Goal: Task Accomplishment & Management: Manage account settings

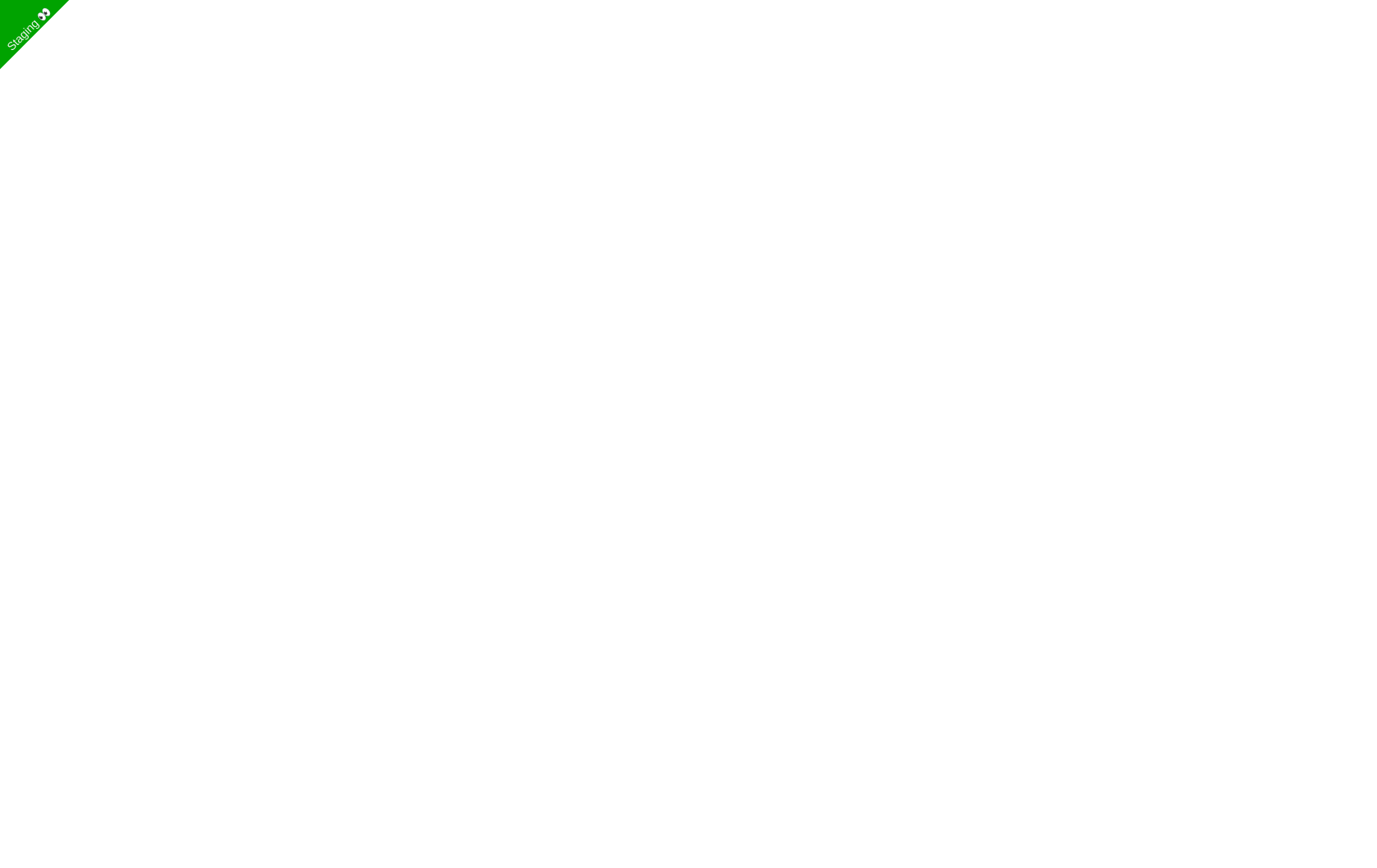
click at [418, 330] on body "Staging 👀" at bounding box center [688, 414] width 1377 height 828
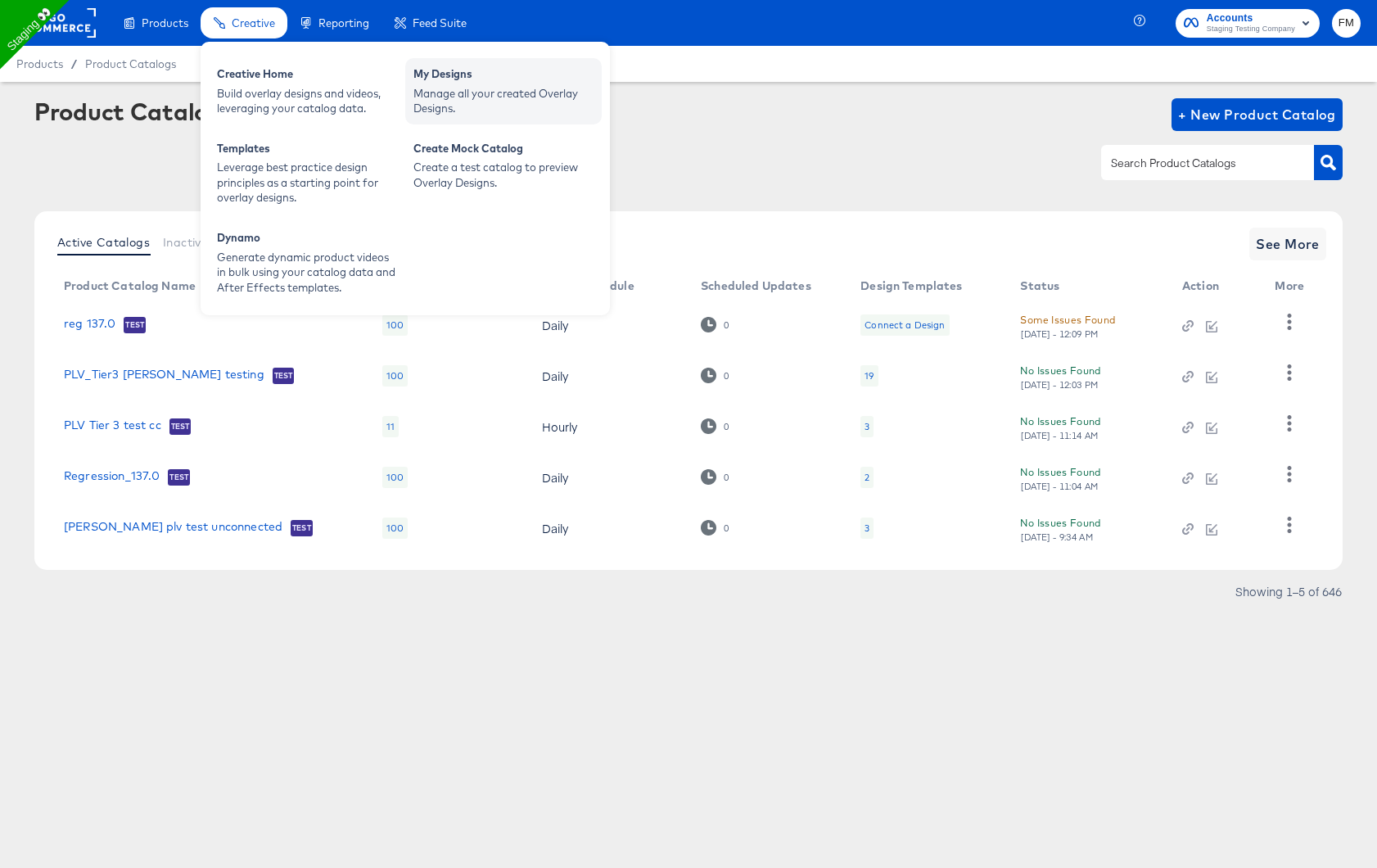
click at [472, 85] on div "My Designs" at bounding box center [503, 76] width 180 height 20
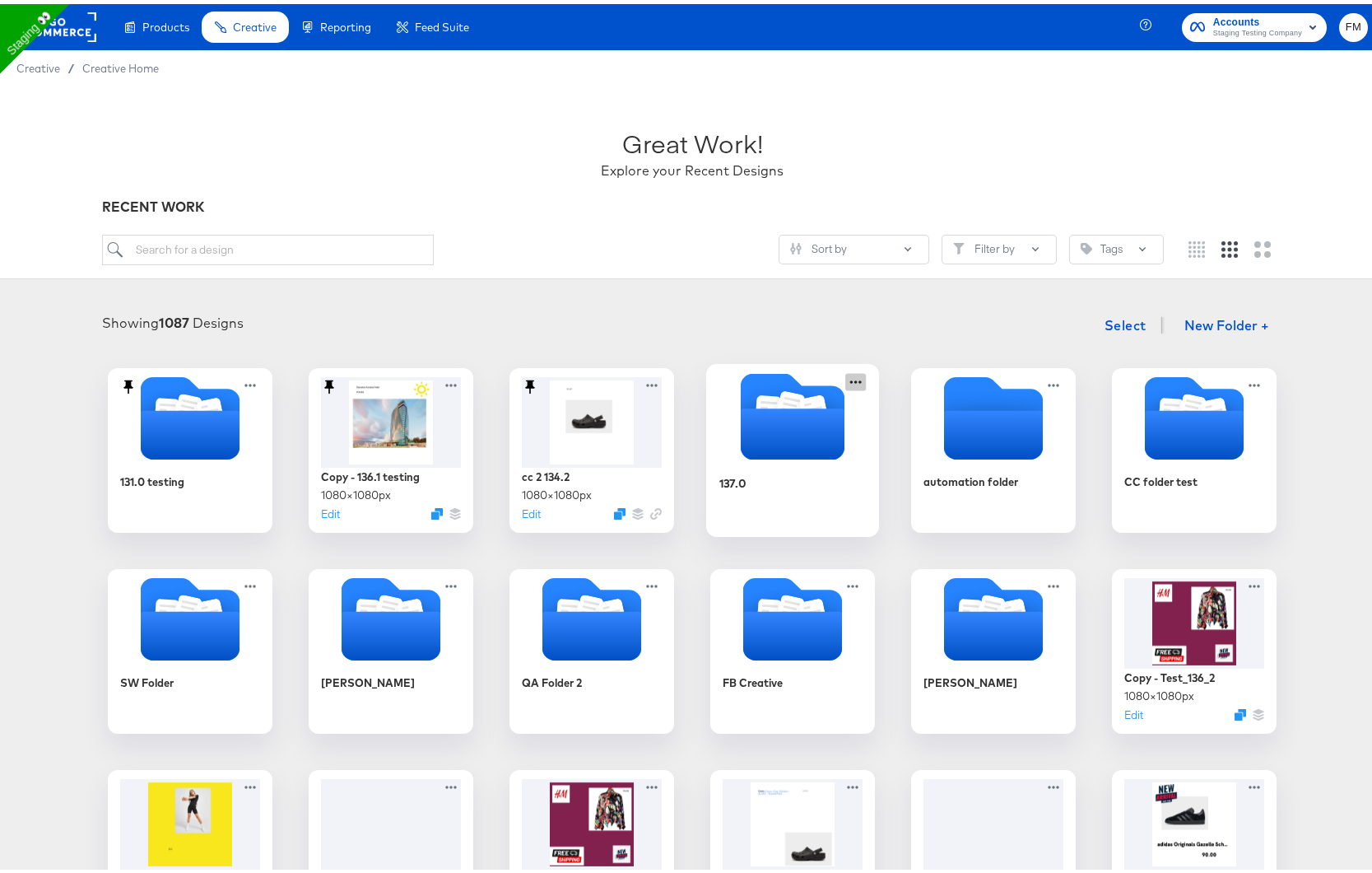
click at [853, 378] on icon at bounding box center [855, 378] width 21 height 17
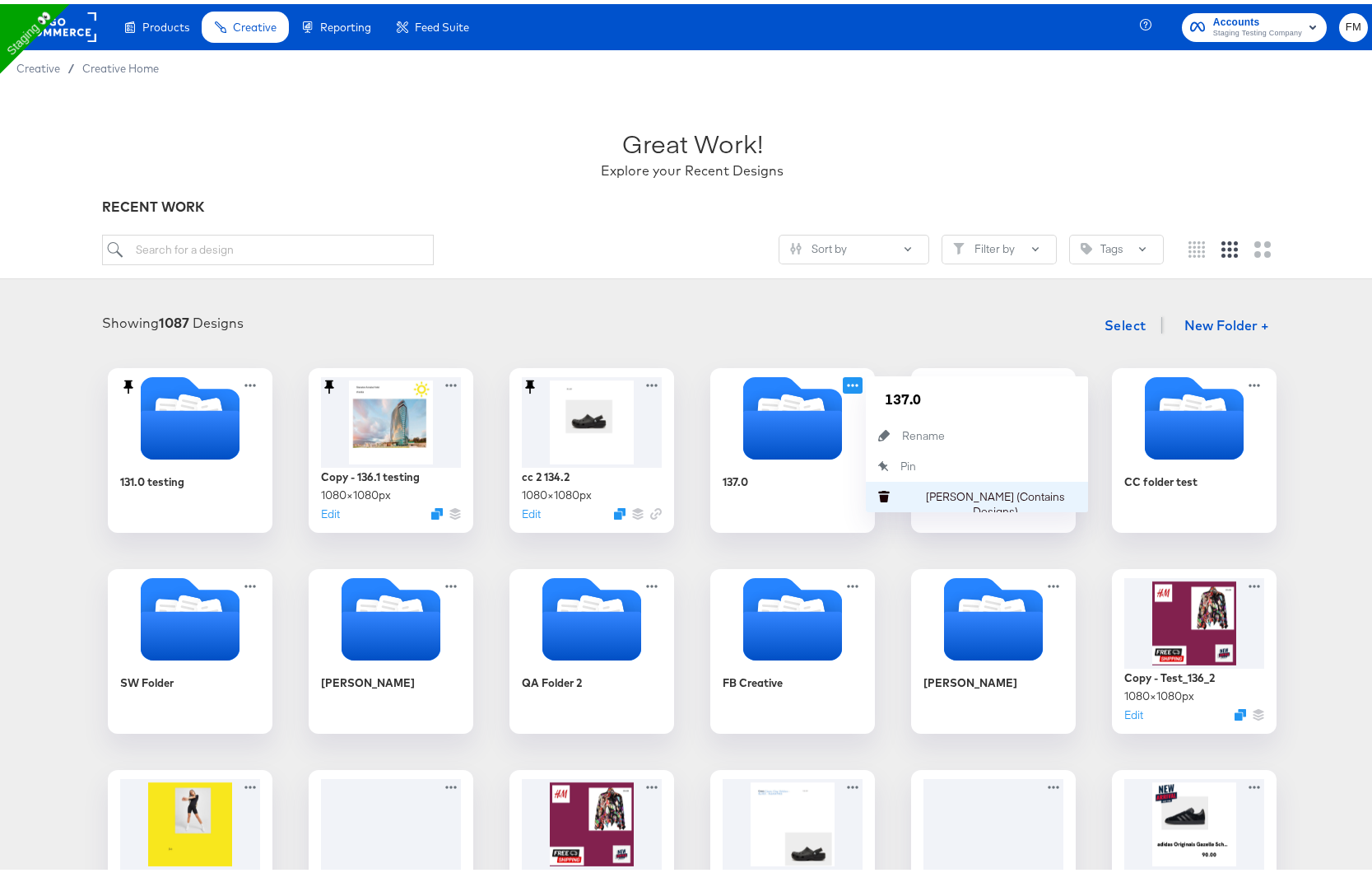
click at [902, 492] on div "[PERSON_NAME] (Contains Designs) [PERSON_NAME] (Contains Designs)" at bounding box center [902, 492] width 0 height 0
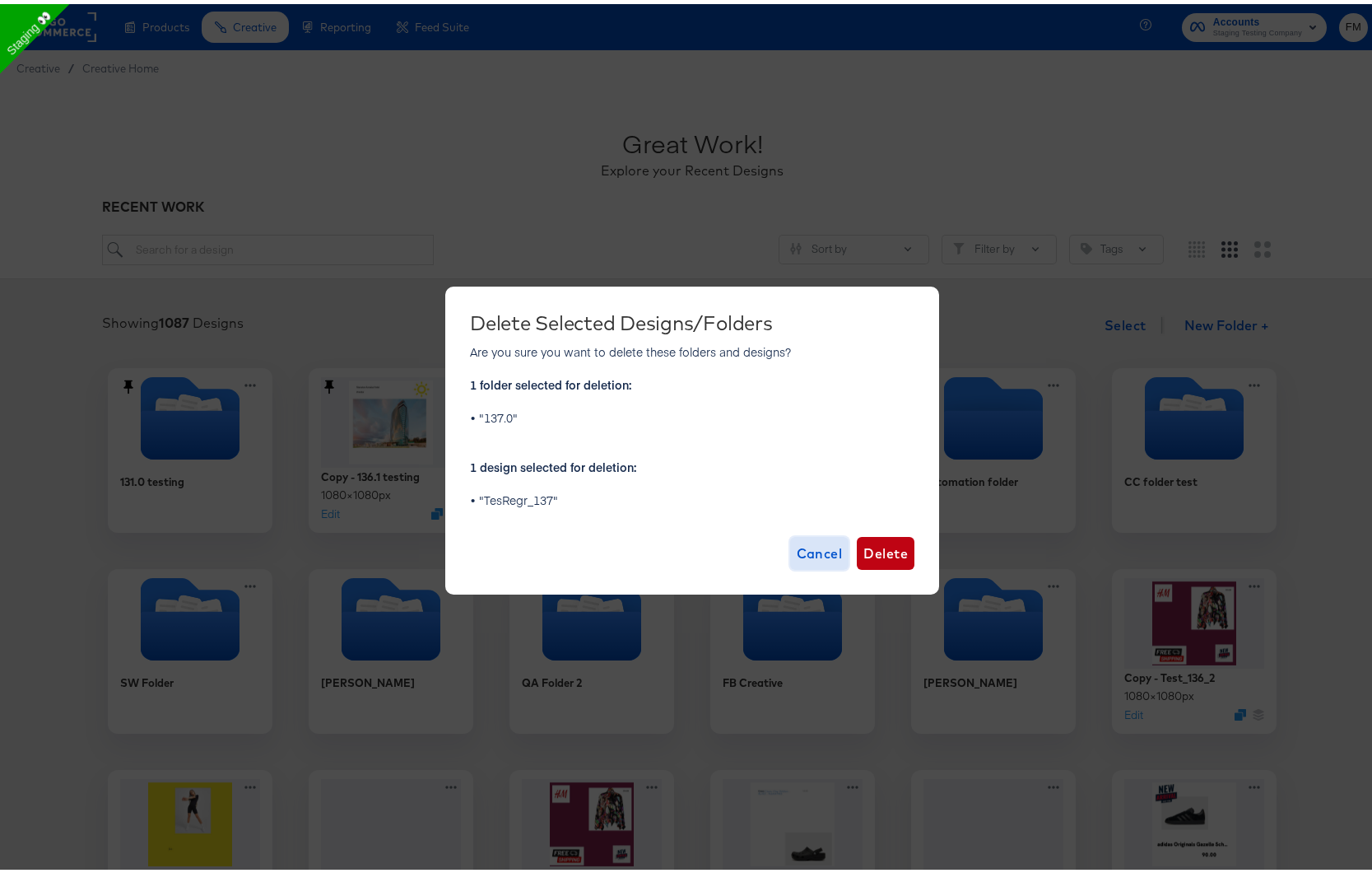
click at [805, 542] on span "Cancel" at bounding box center [820, 549] width 46 height 23
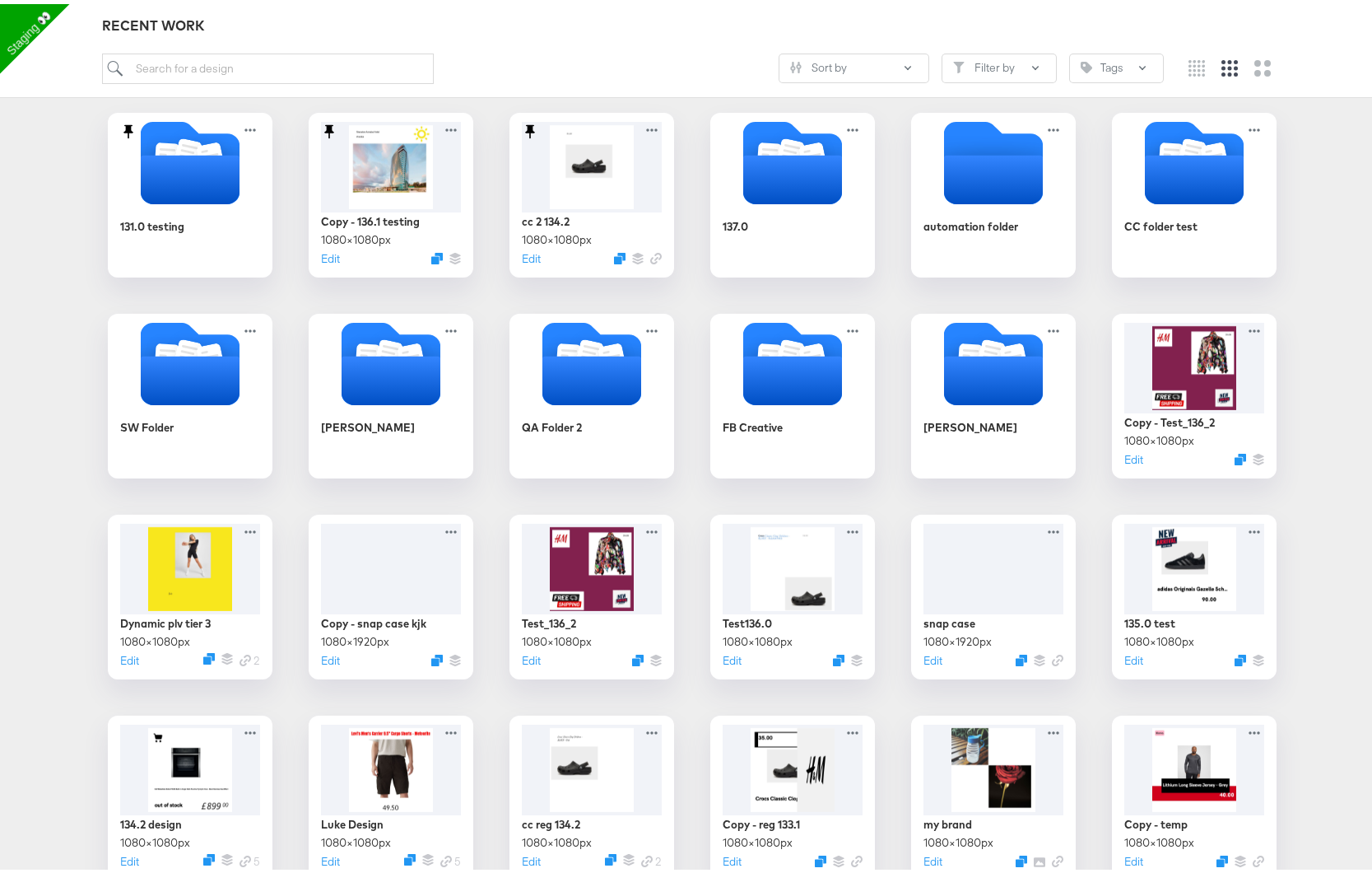
scroll to position [287, 0]
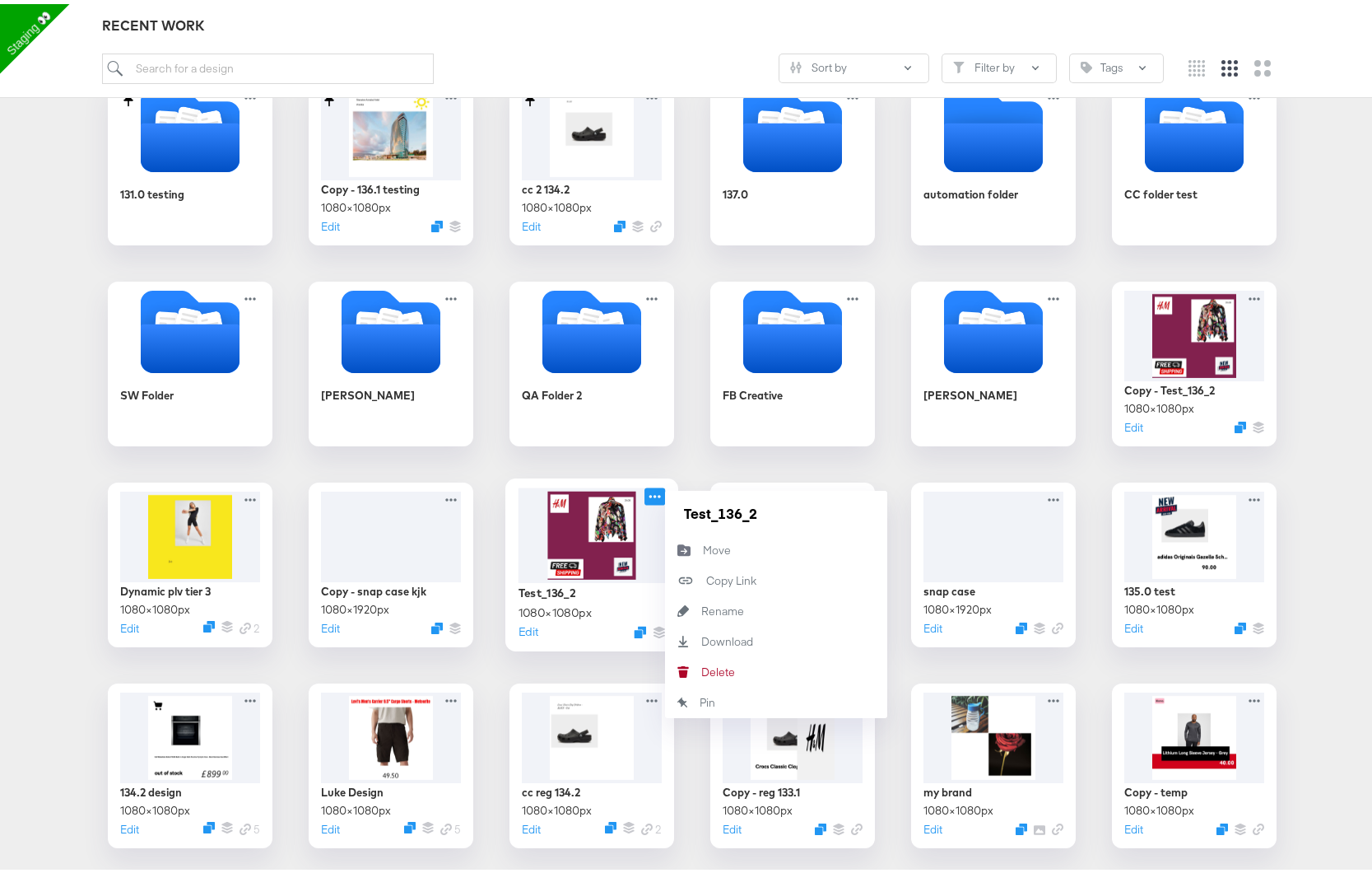
click at [652, 490] on icon at bounding box center [655, 492] width 21 height 17
click at [701, 667] on div "[PERSON_NAME]" at bounding box center [701, 667] width 0 height 0
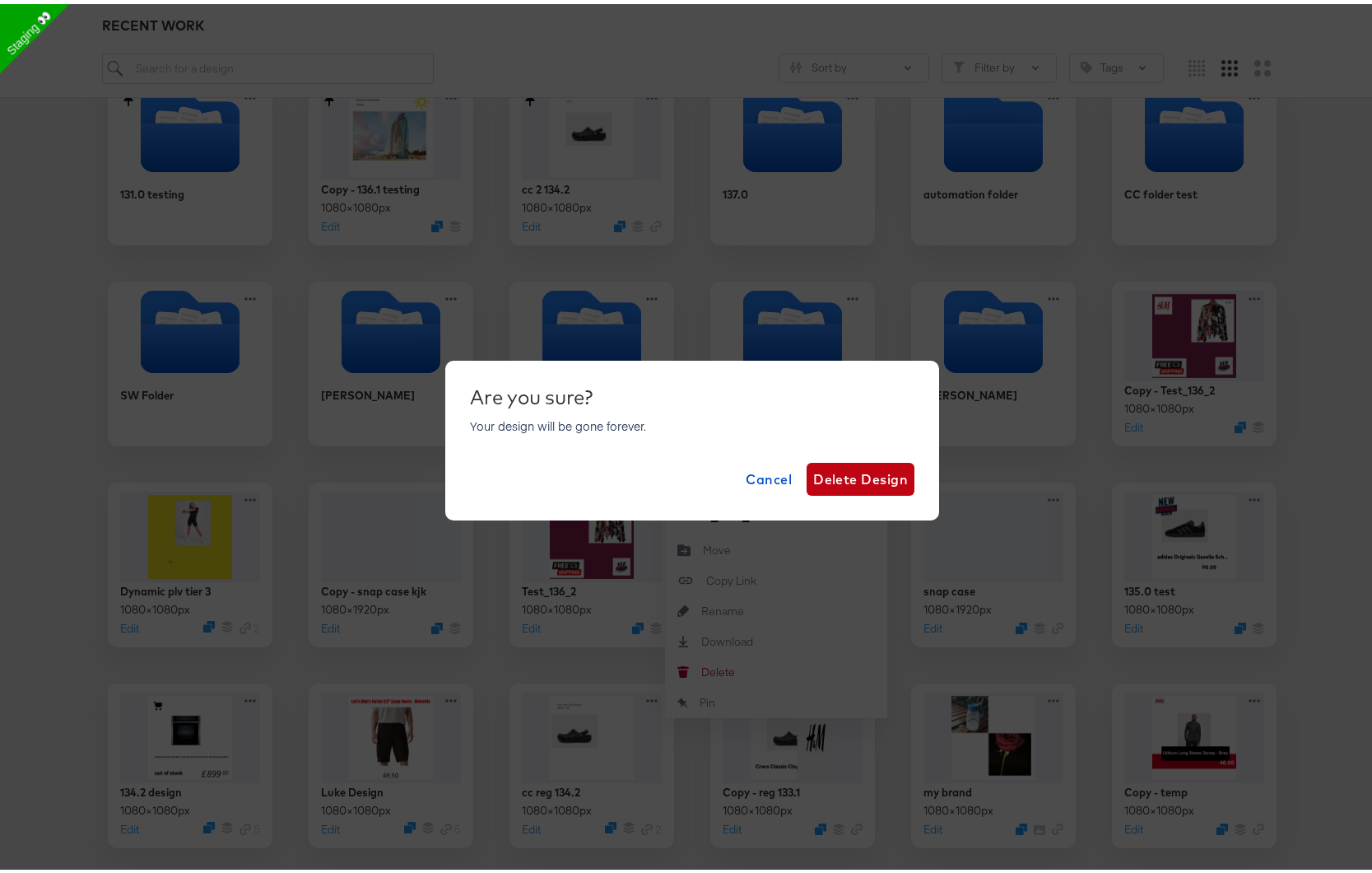
click at [362, 599] on div "Are you sure? Your design will be gone forever. Cancel Delete Design" at bounding box center [692, 436] width 1384 height 873
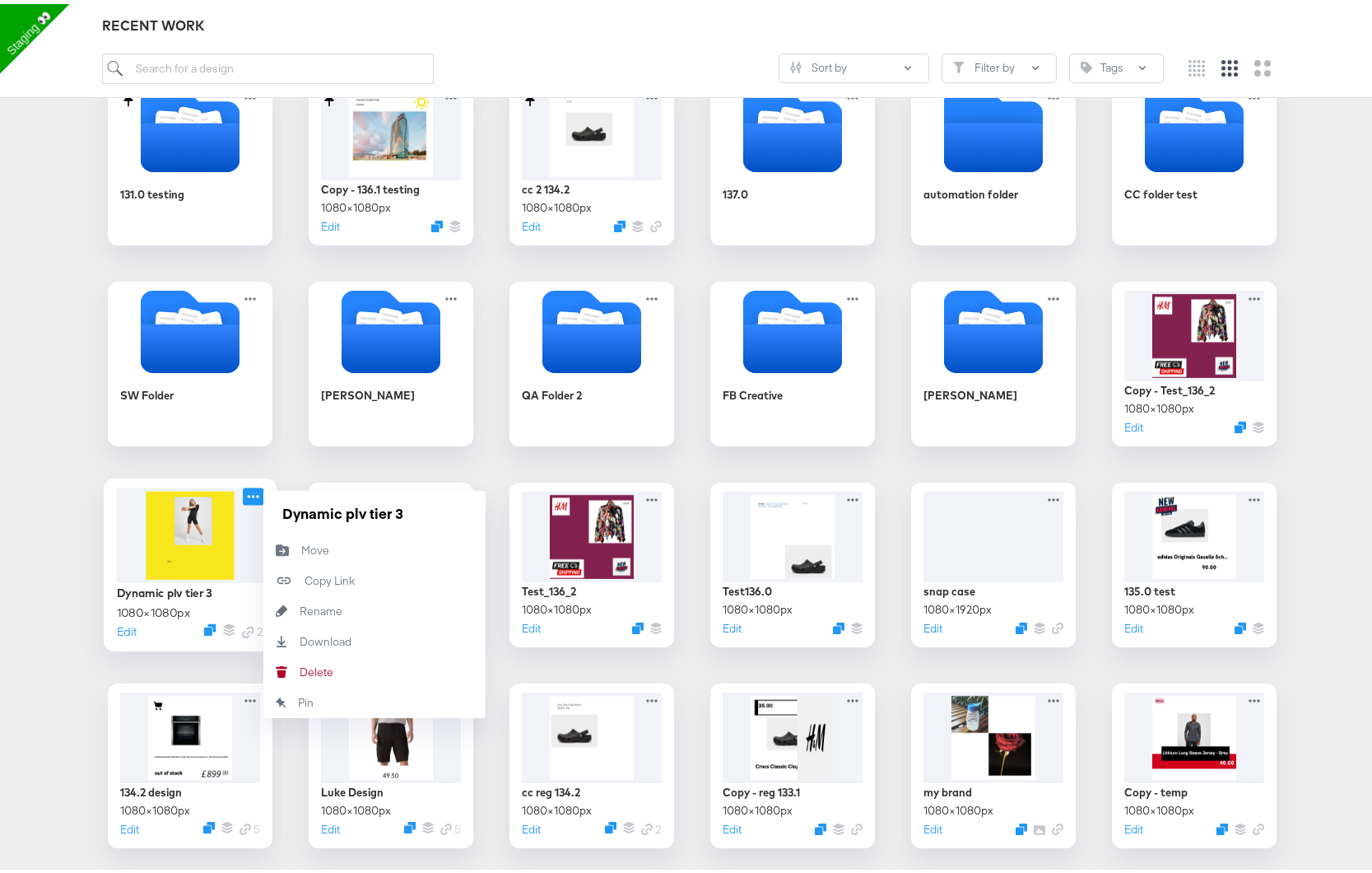
click at [248, 492] on icon at bounding box center [253, 493] width 11 height 3
click at [299, 667] on div "[PERSON_NAME]" at bounding box center [299, 667] width 0 height 0
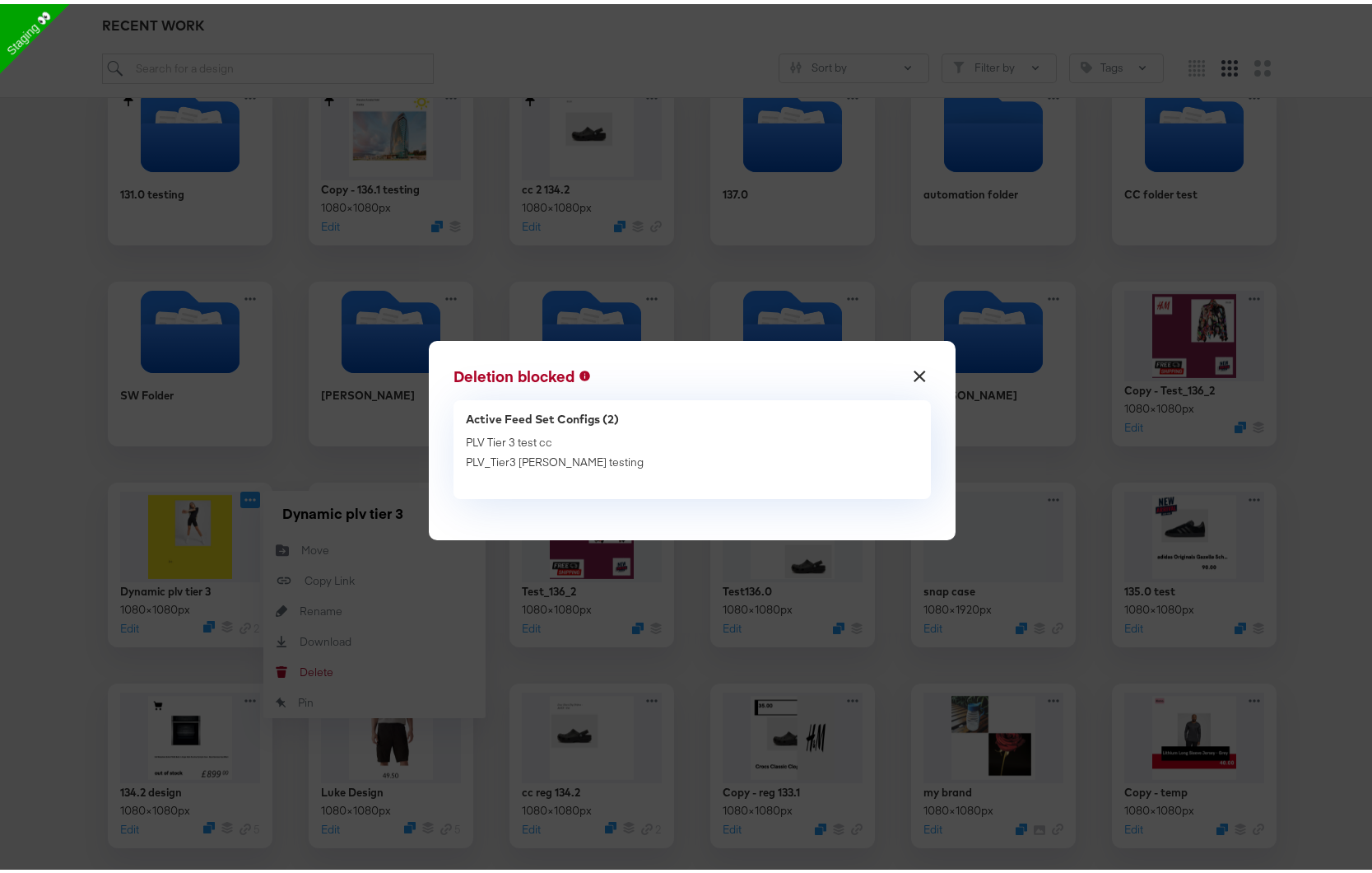
click at [918, 370] on button "×" at bounding box center [920, 368] width 29 height 29
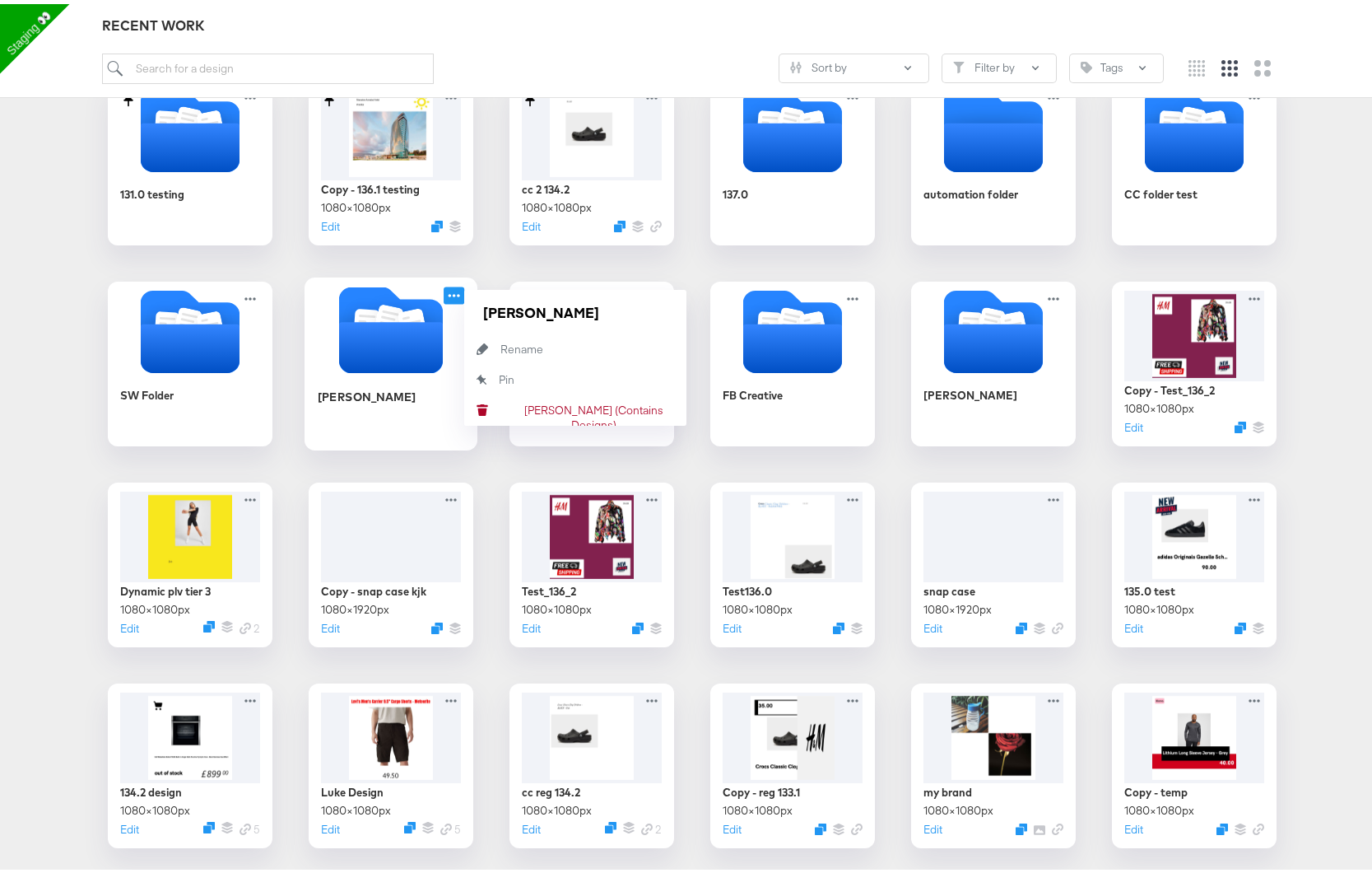
click at [450, 291] on icon at bounding box center [454, 291] width 21 height 17
click at [500, 406] on div "[PERSON_NAME] (Contains Designs) [PERSON_NAME] (Contains Designs)" at bounding box center [500, 406] width 0 height 0
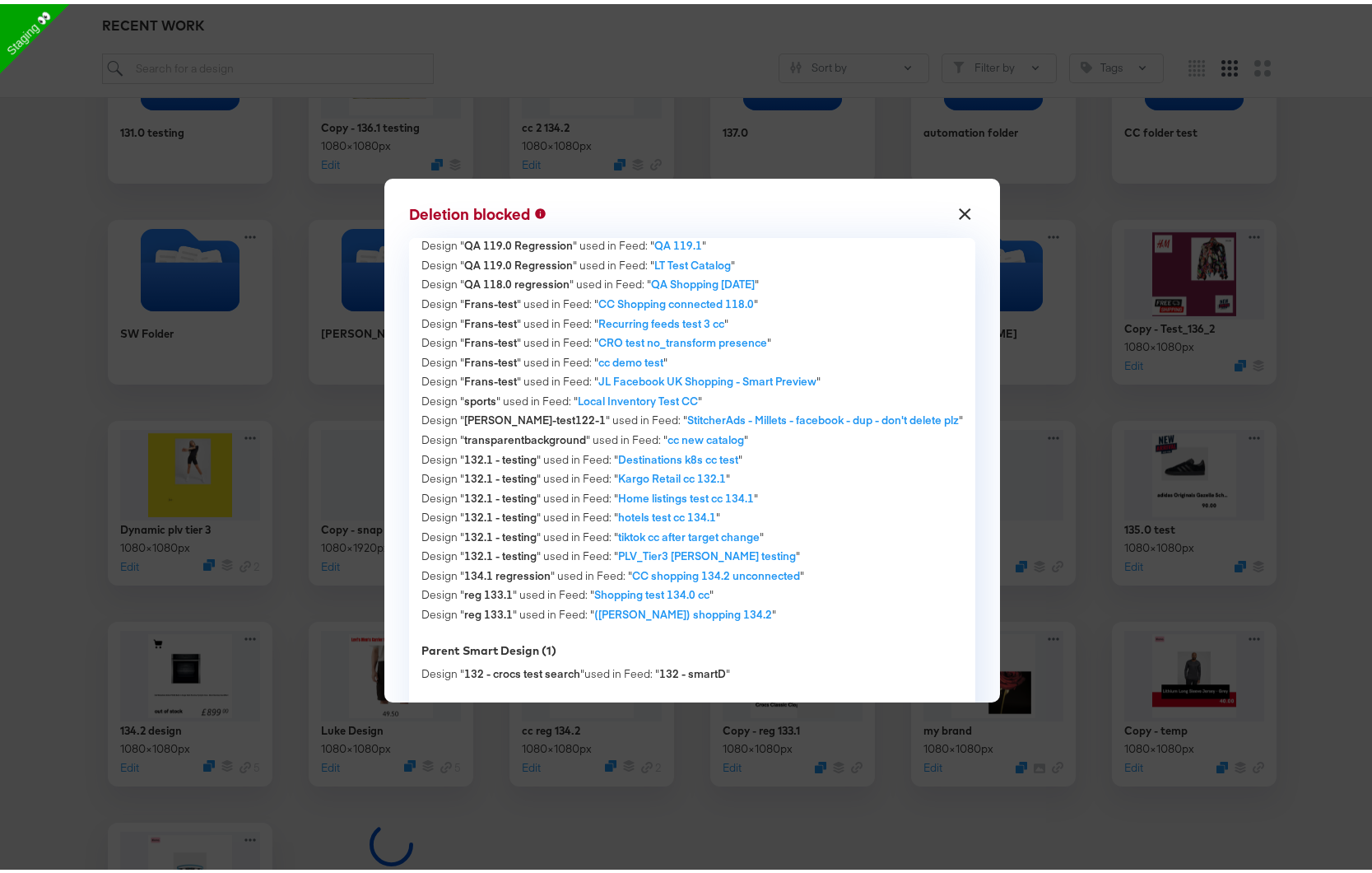
scroll to position [354, 0]
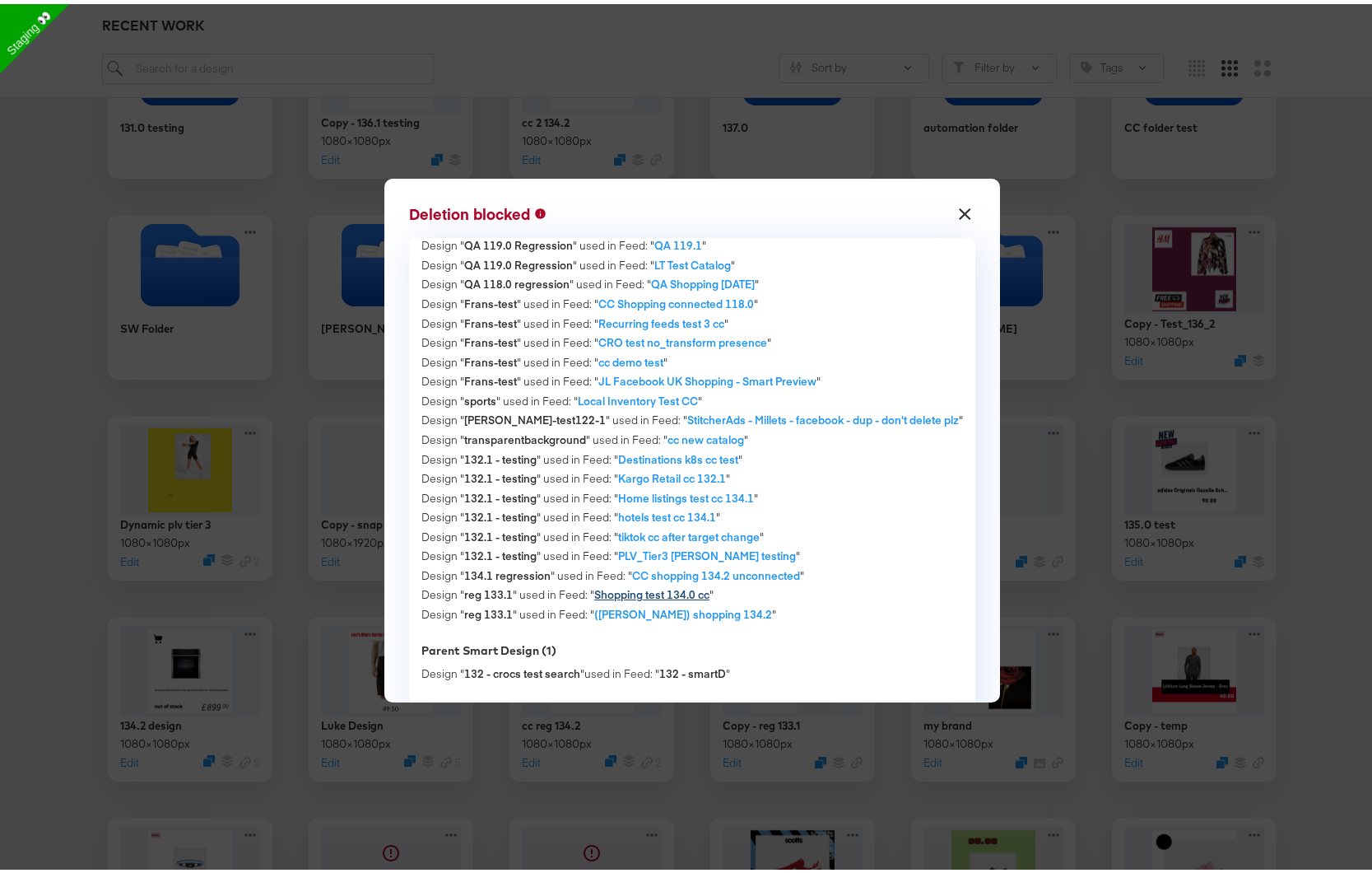
click at [680, 585] on strong "Shopping test 134.0 cc" at bounding box center [652, 590] width 115 height 15
click at [207, 473] on div "× Deletion blocked Active Feed Set Configs (22) Design " Copy - QA Overlay Test…" at bounding box center [692, 436] width 1384 height 873
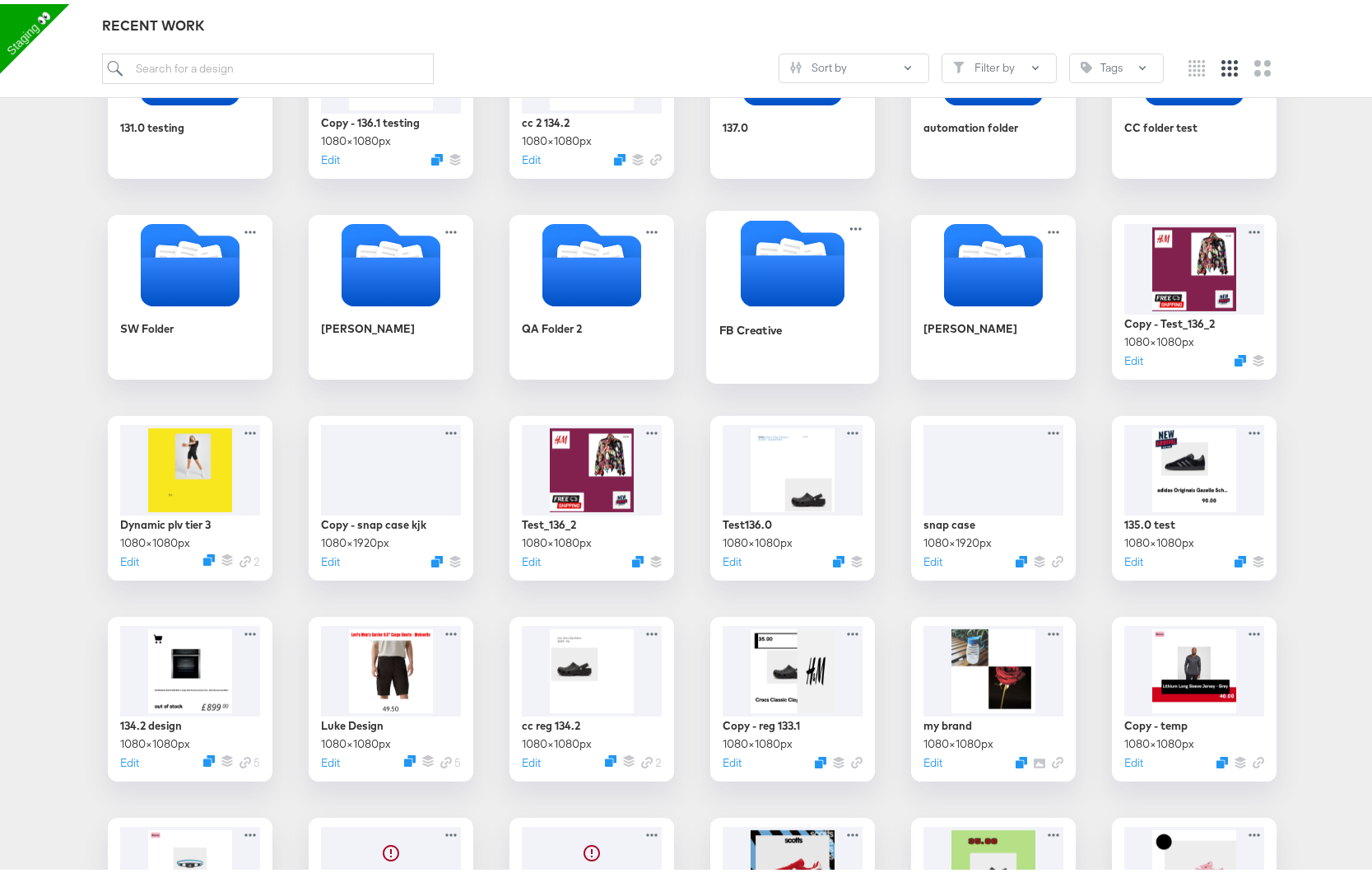
scroll to position [0, 0]
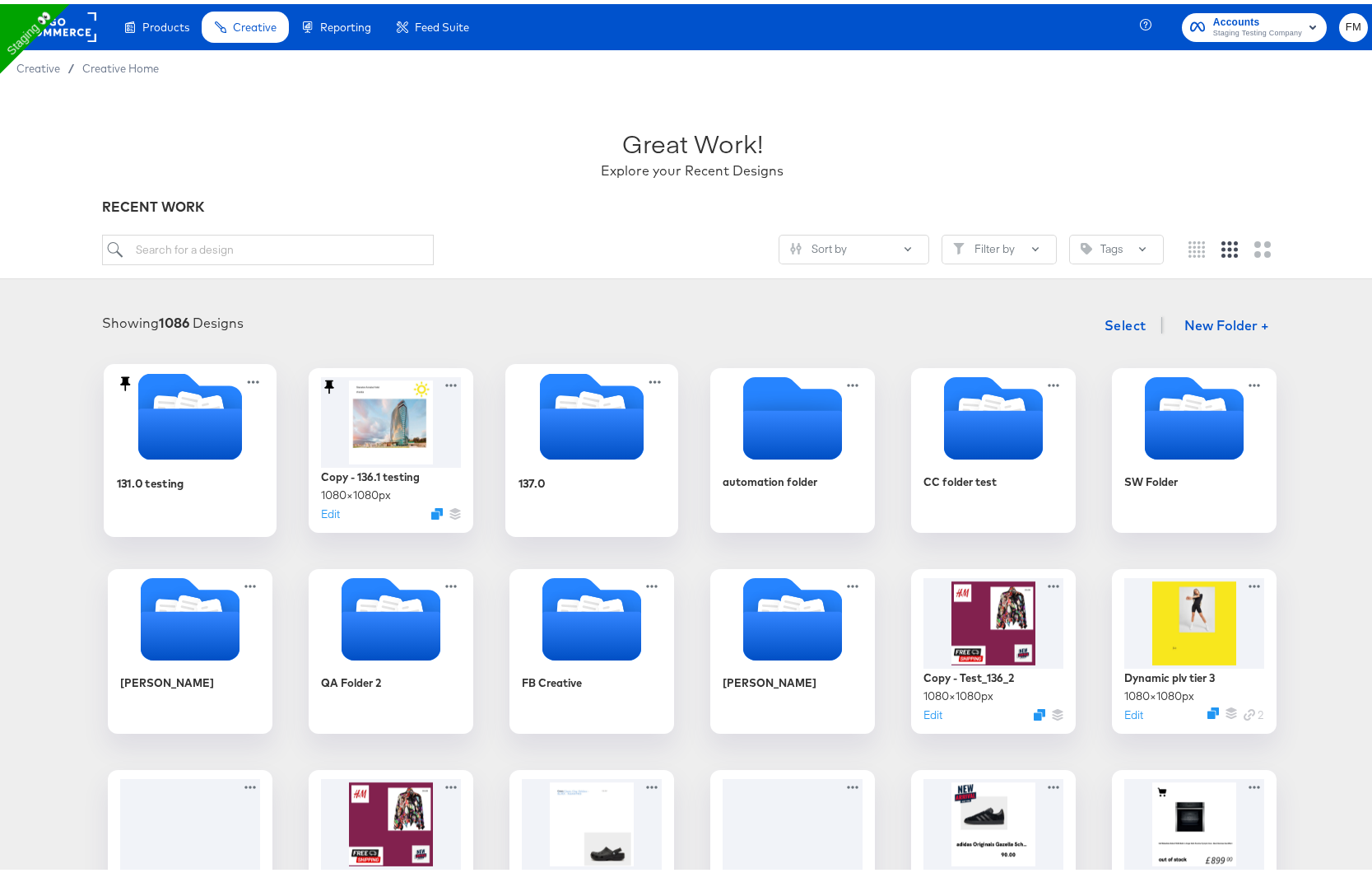
click at [172, 427] on icon "Folder" at bounding box center [190, 429] width 104 height 51
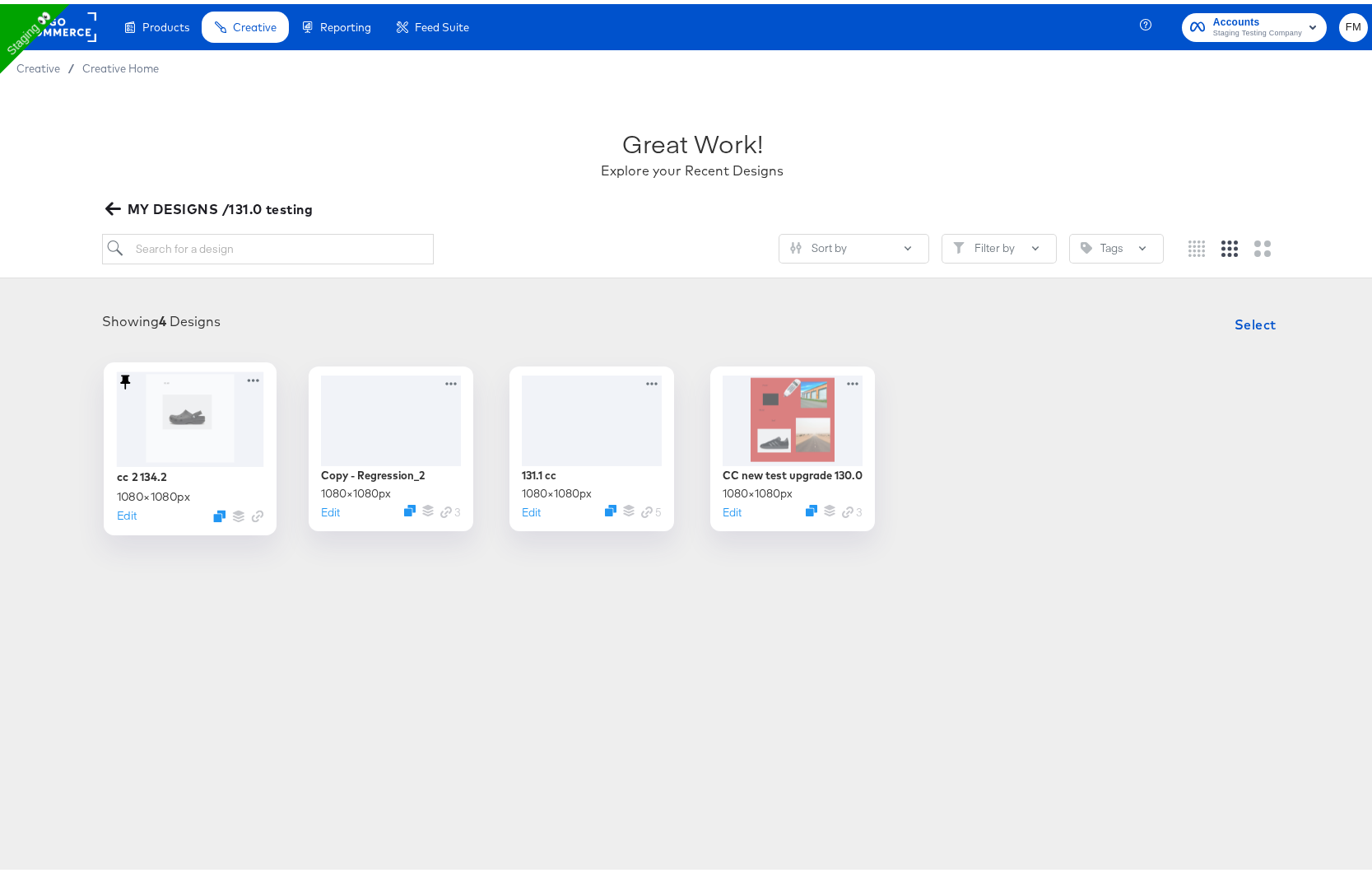
click at [123, 374] on icon at bounding box center [126, 378] width 21 height 17
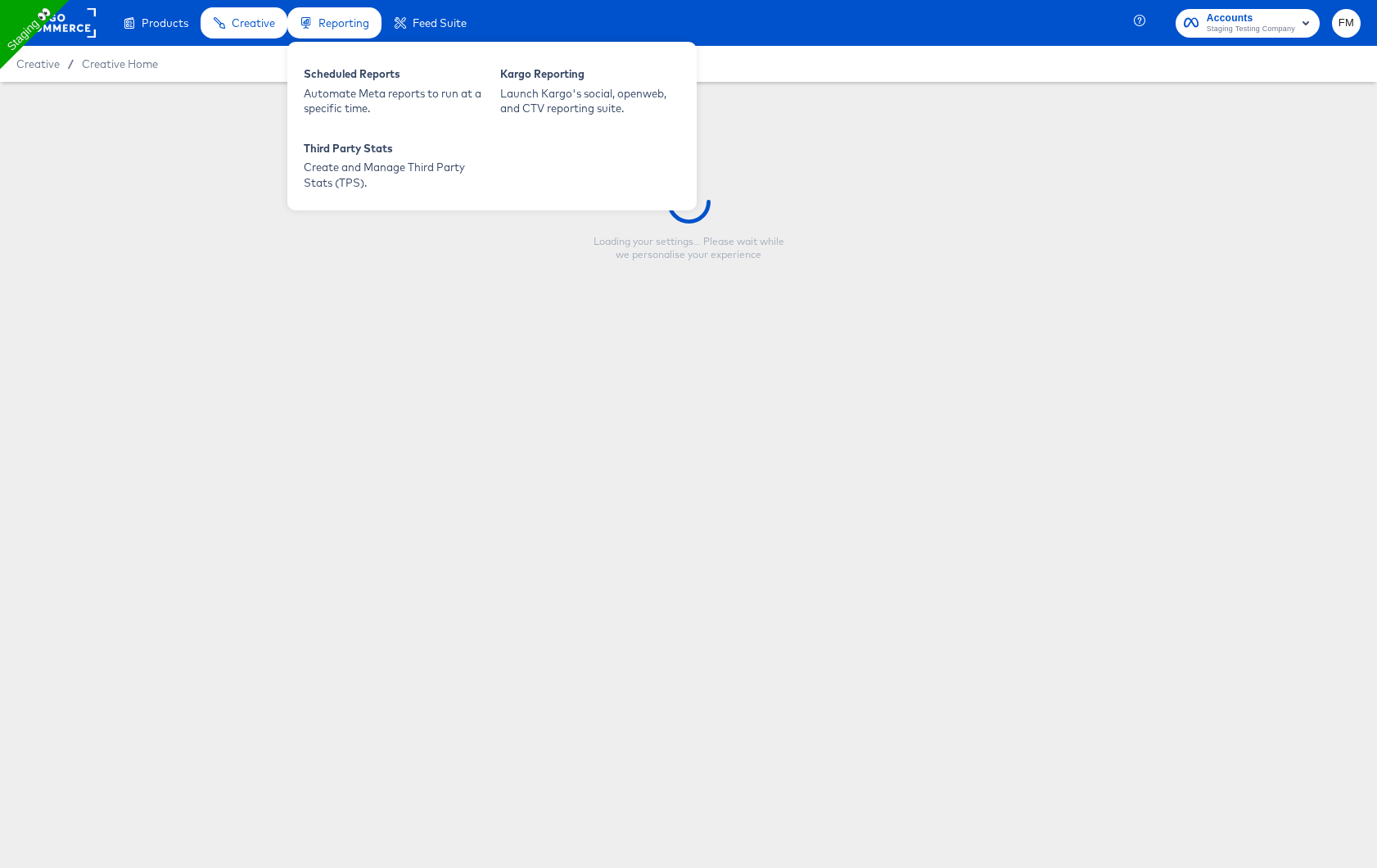
type input "cc 2 134.2"
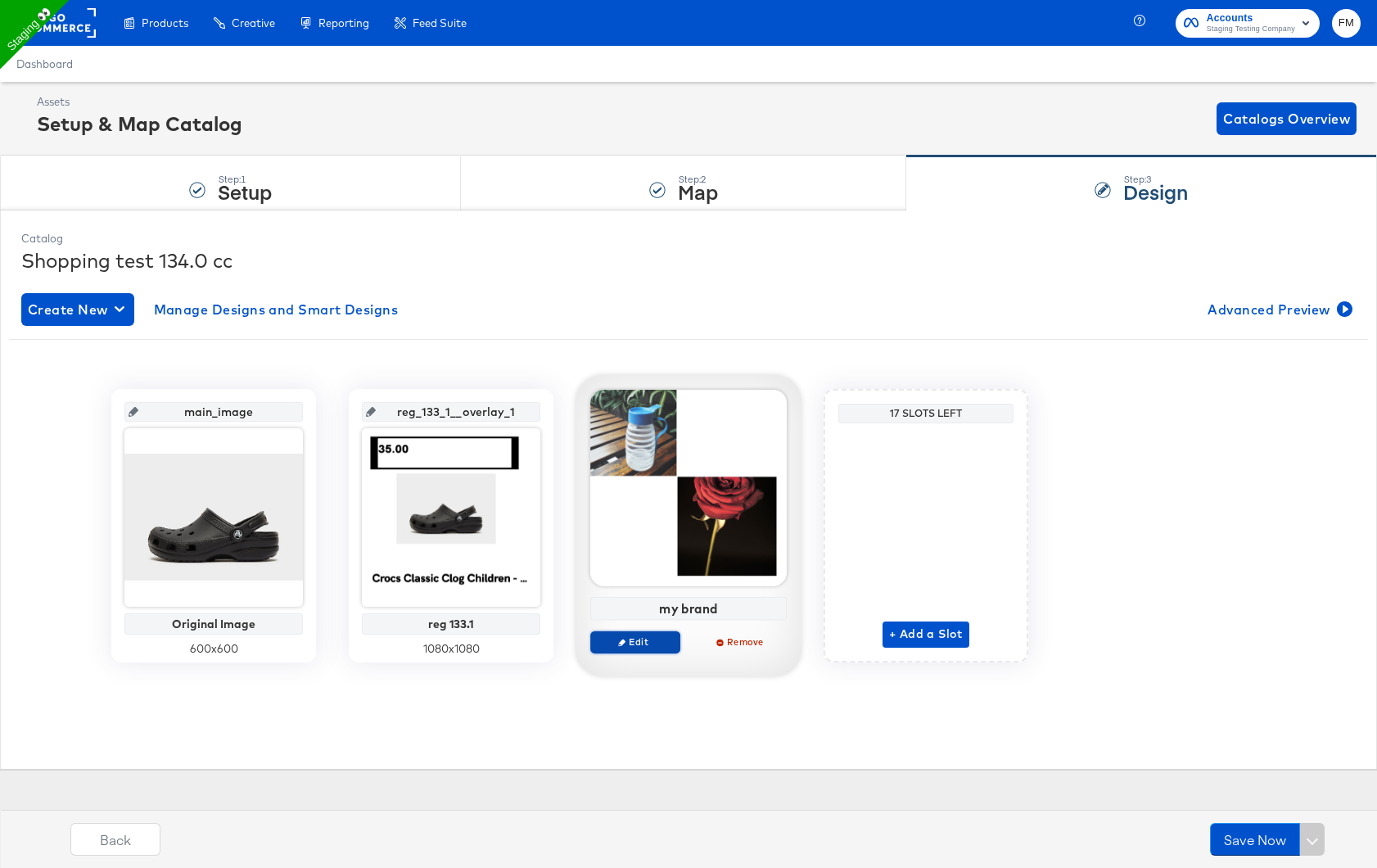
click at [654, 641] on span "Edit" at bounding box center [635, 641] width 75 height 12
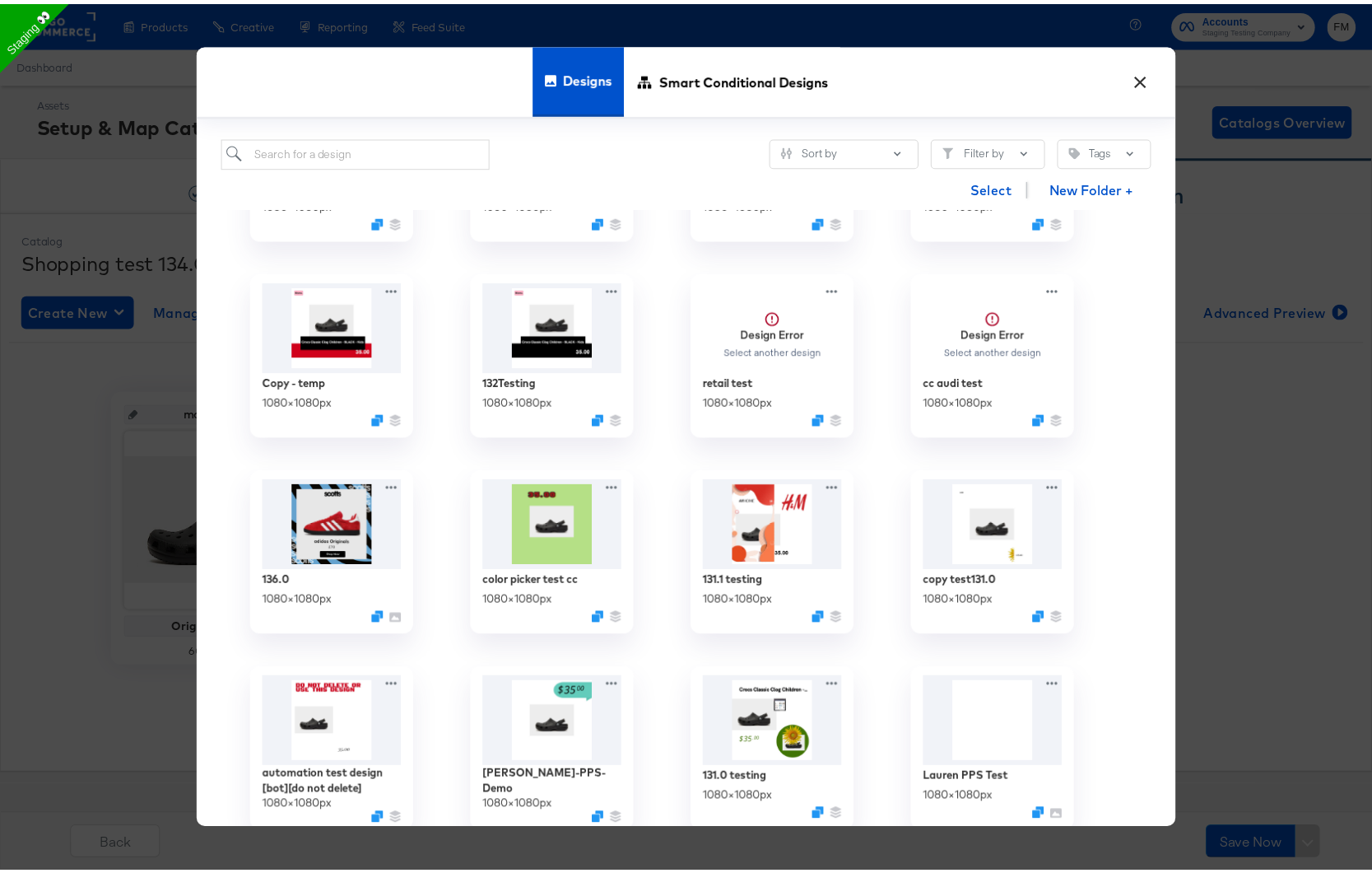
scroll to position [941, 0]
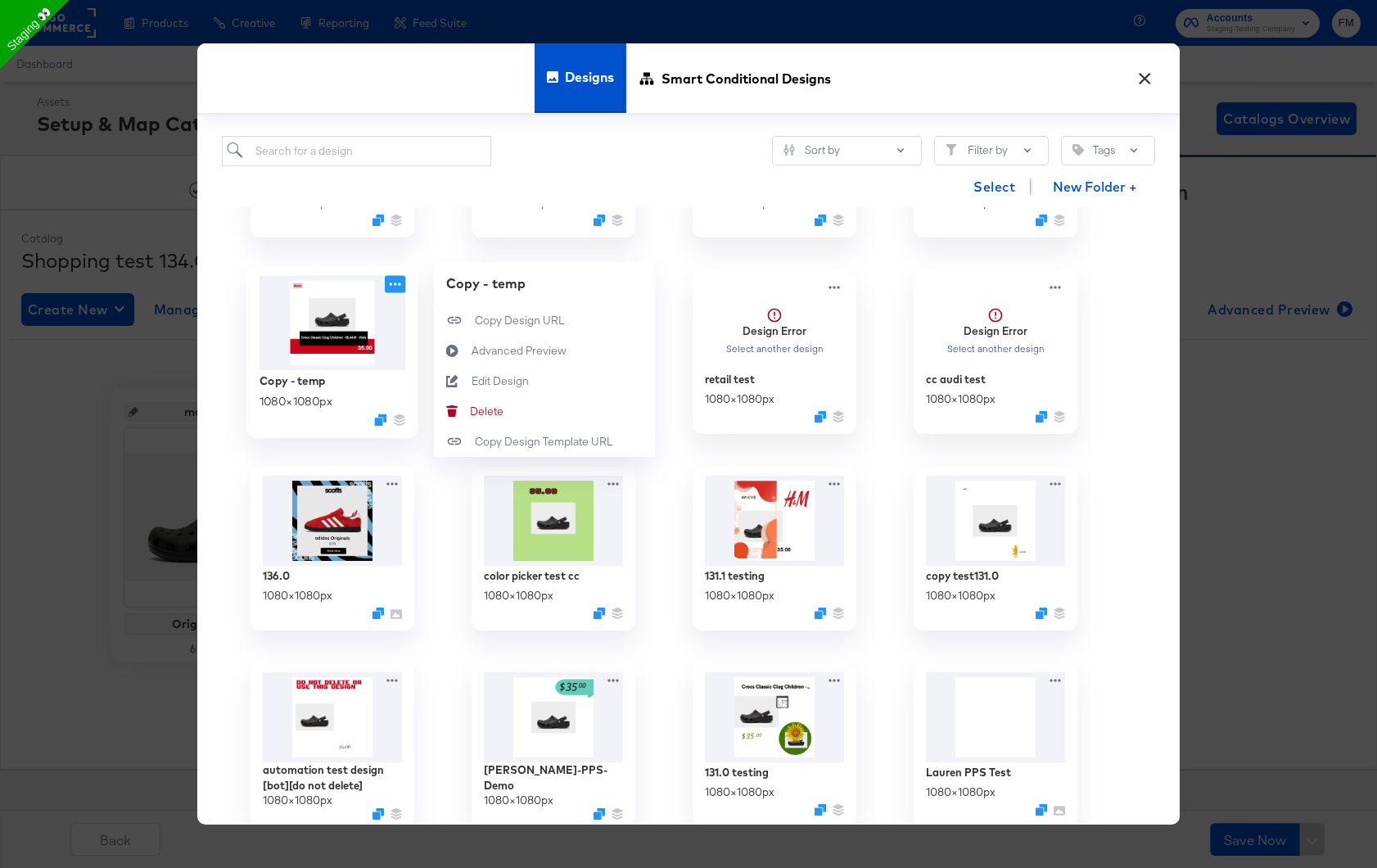
click at [393, 286] on icon at bounding box center [395, 285] width 21 height 17
click at [470, 412] on div "[PERSON_NAME]" at bounding box center [470, 412] width 0 height 0
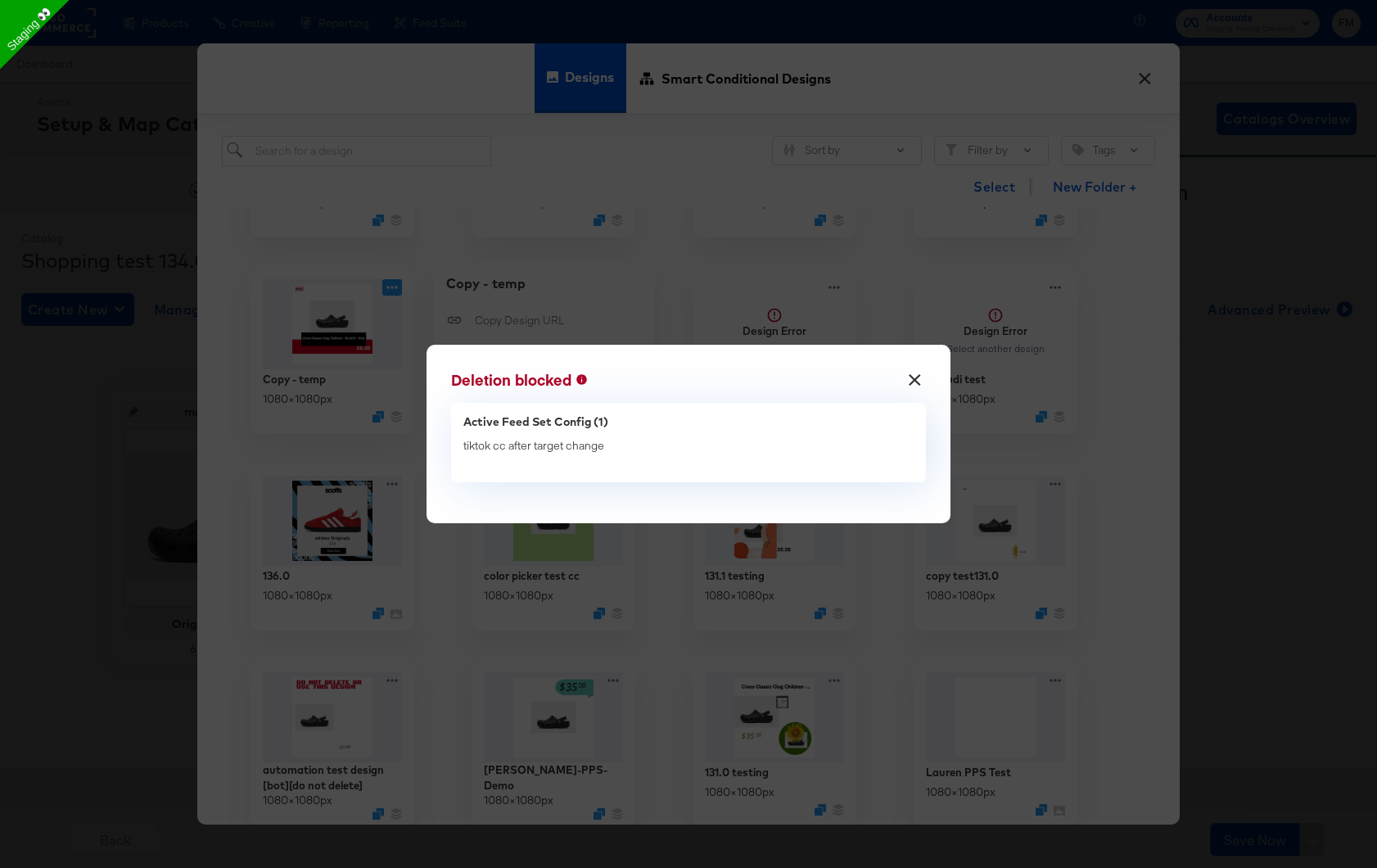
click at [916, 386] on button "×" at bounding box center [915, 375] width 29 height 29
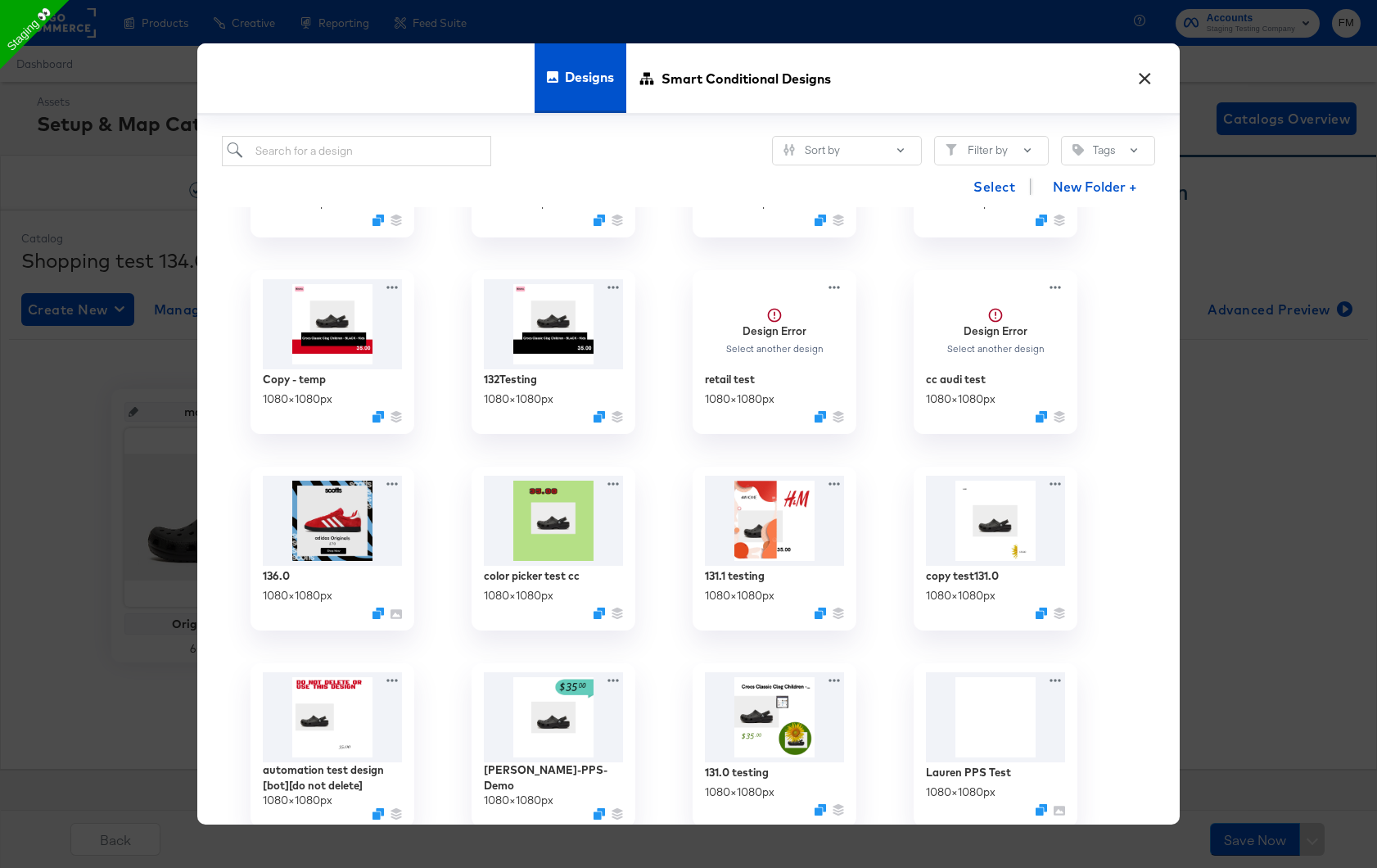
click at [1149, 69] on button "×" at bounding box center [1144, 74] width 29 height 29
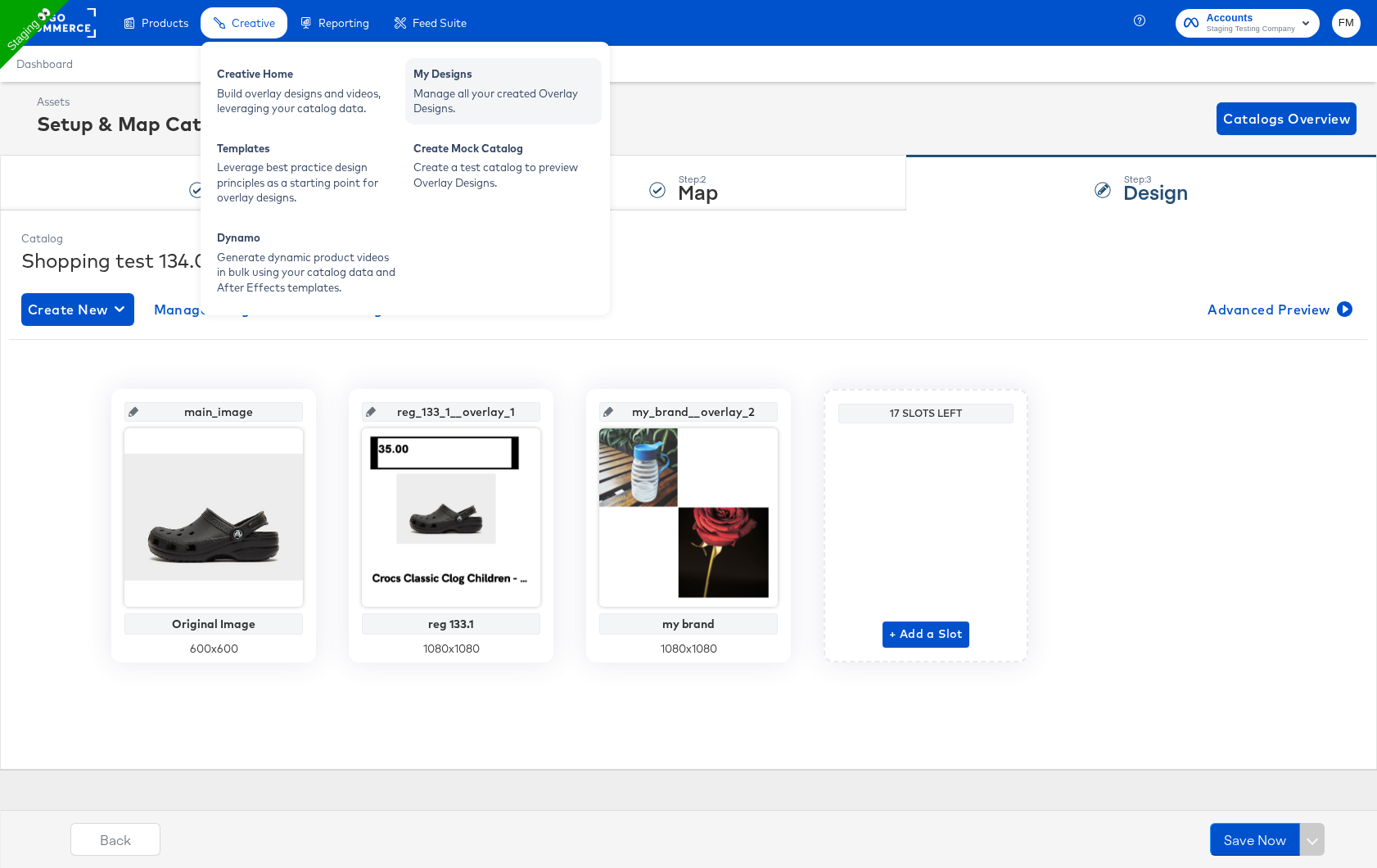
click at [463, 98] on div "Manage all your created Overlay Designs." at bounding box center [503, 101] width 180 height 30
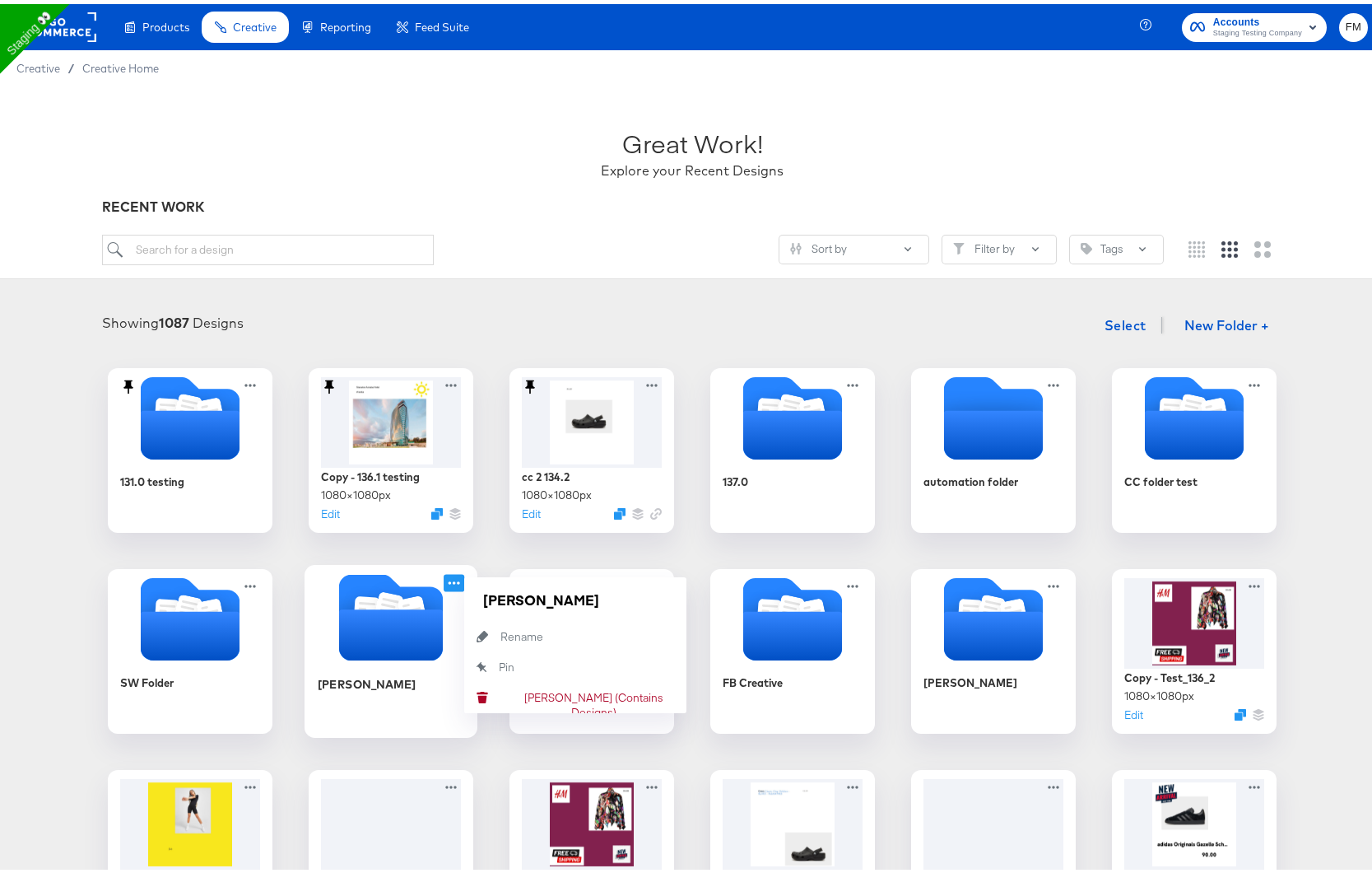
click at [450, 575] on icon at bounding box center [454, 578] width 21 height 17
click at [500, 693] on div "[PERSON_NAME] (Contains Designs) [PERSON_NAME] (Contains Designs)" at bounding box center [500, 693] width 0 height 0
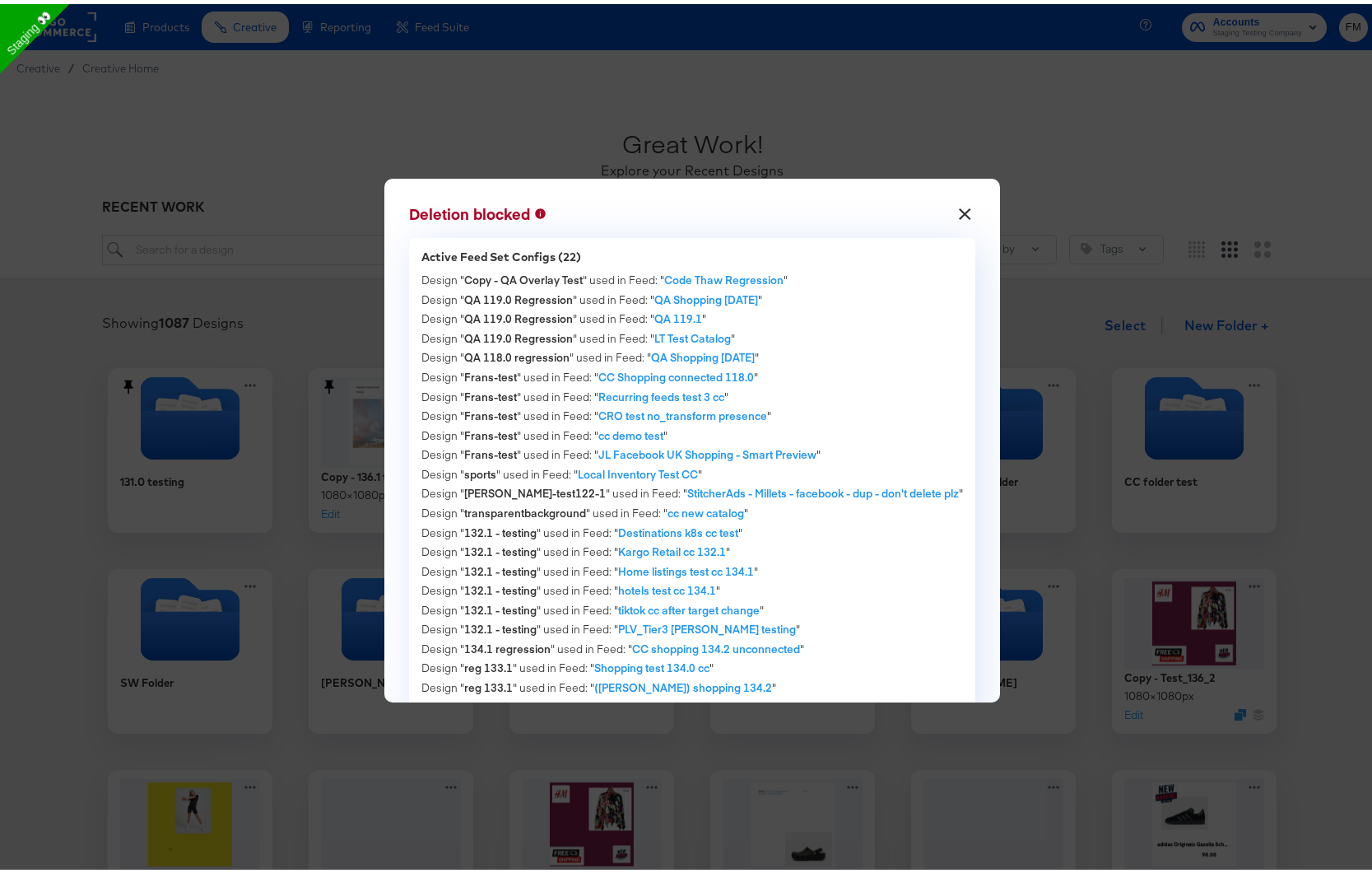
click at [950, 206] on button "×" at bounding box center [965, 206] width 29 height 29
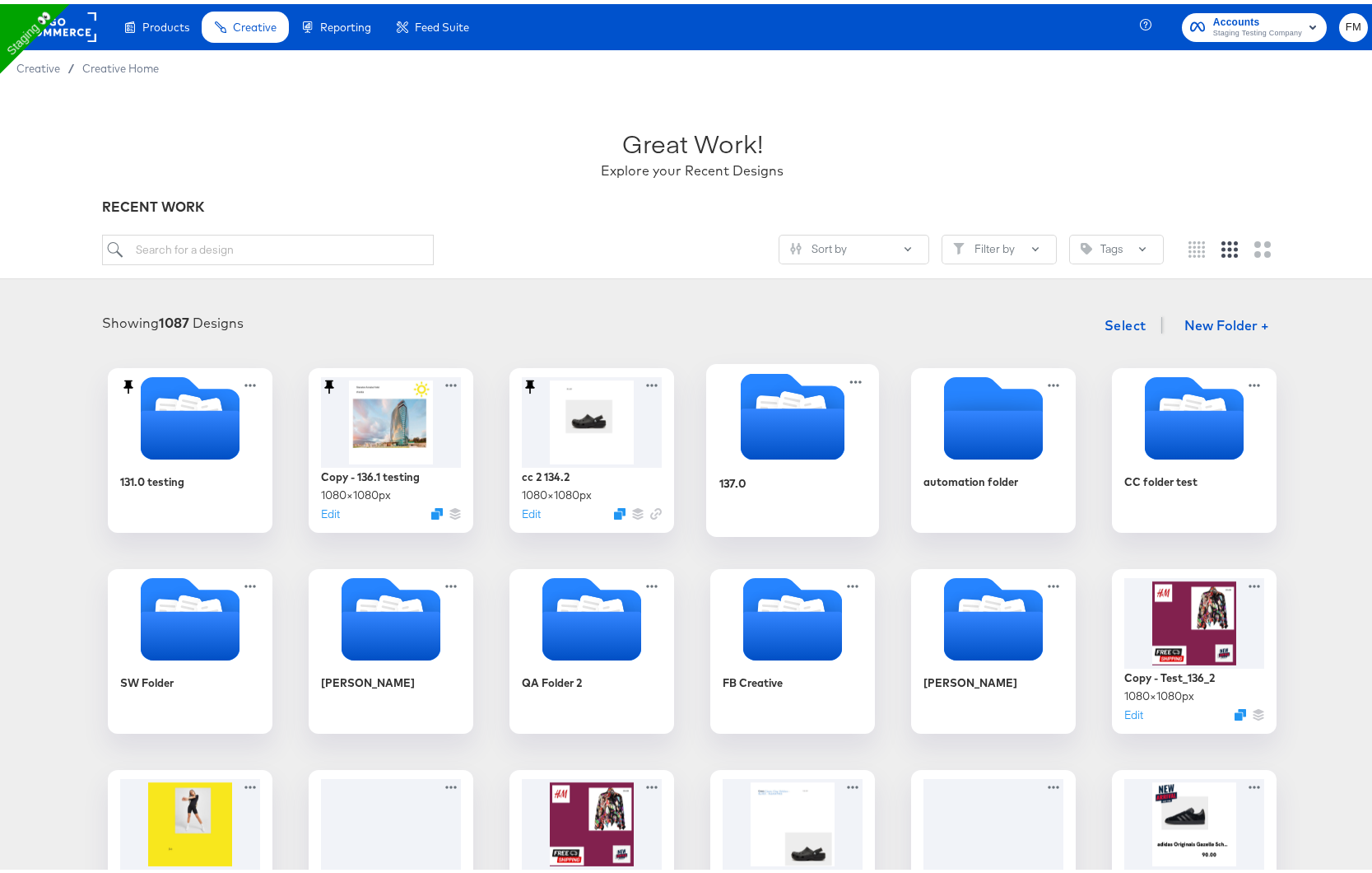
click at [810, 450] on icon "Folder" at bounding box center [793, 429] width 104 height 51
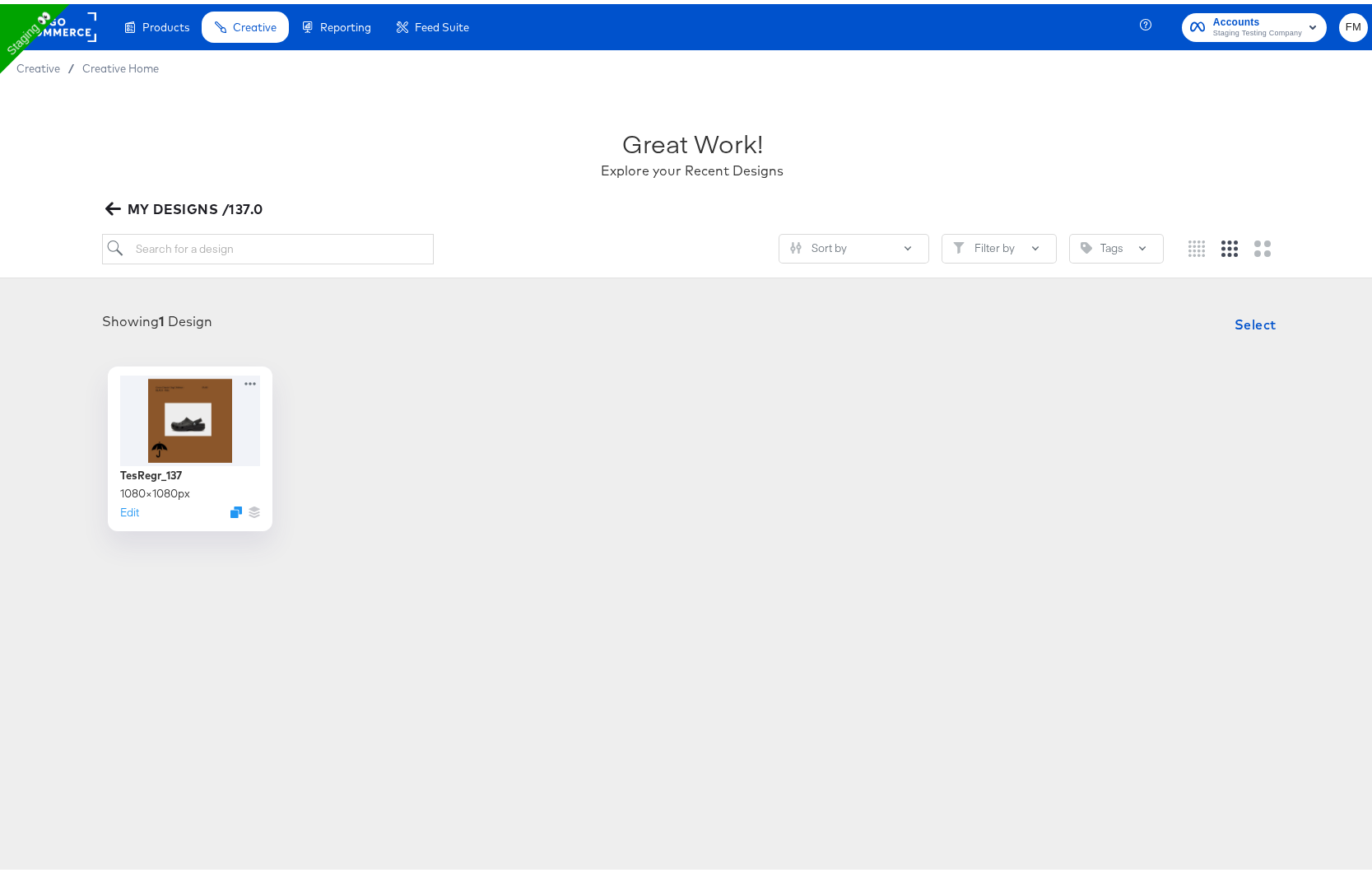
click at [102, 209] on button "MY DESIGNS /137.0" at bounding box center [186, 205] width 168 height 23
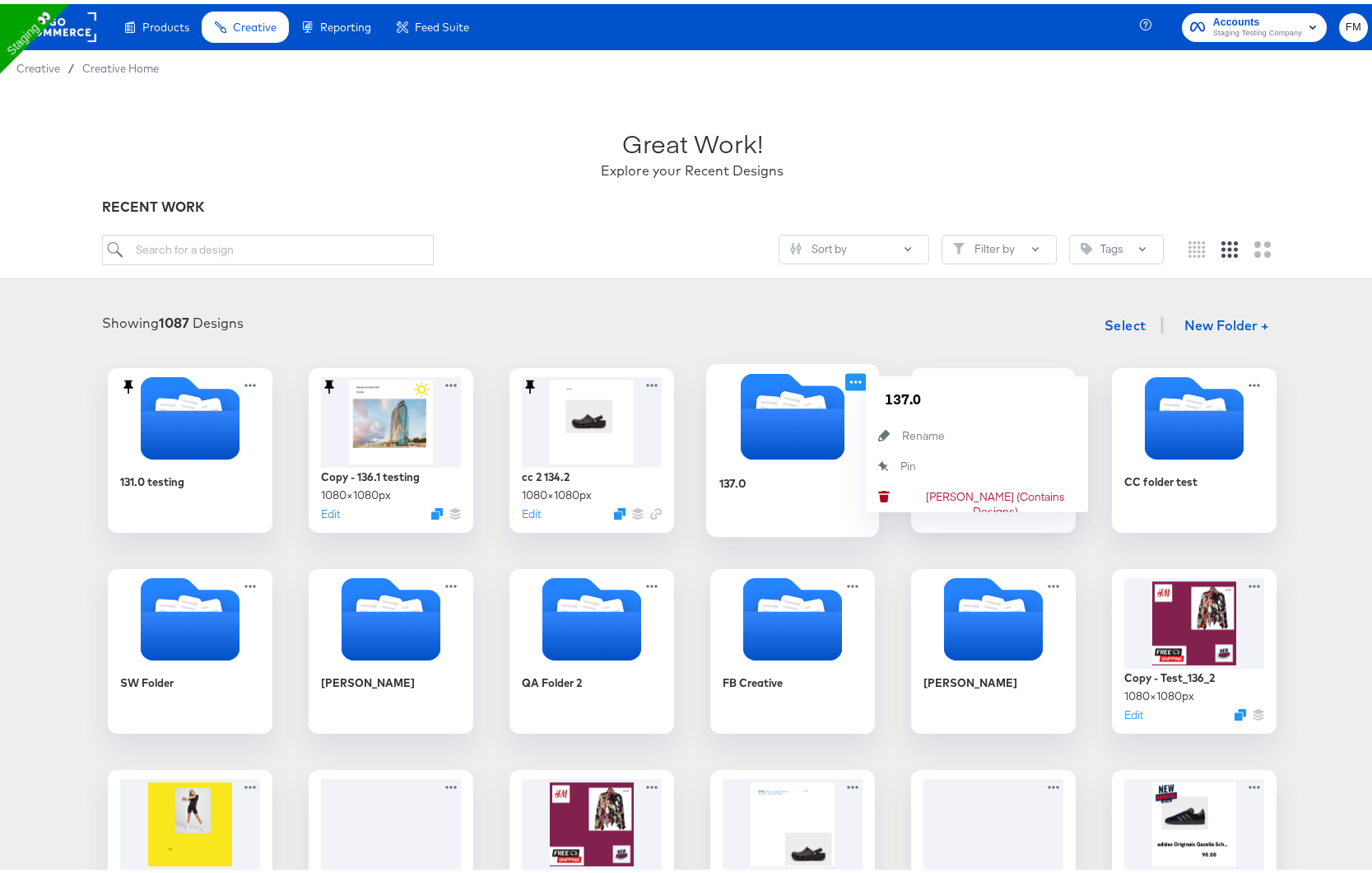
click at [854, 373] on icon at bounding box center [855, 378] width 21 height 17
click at [902, 492] on div "[PERSON_NAME] (Contains Designs) [PERSON_NAME] (Contains Designs)" at bounding box center [902, 492] width 0 height 0
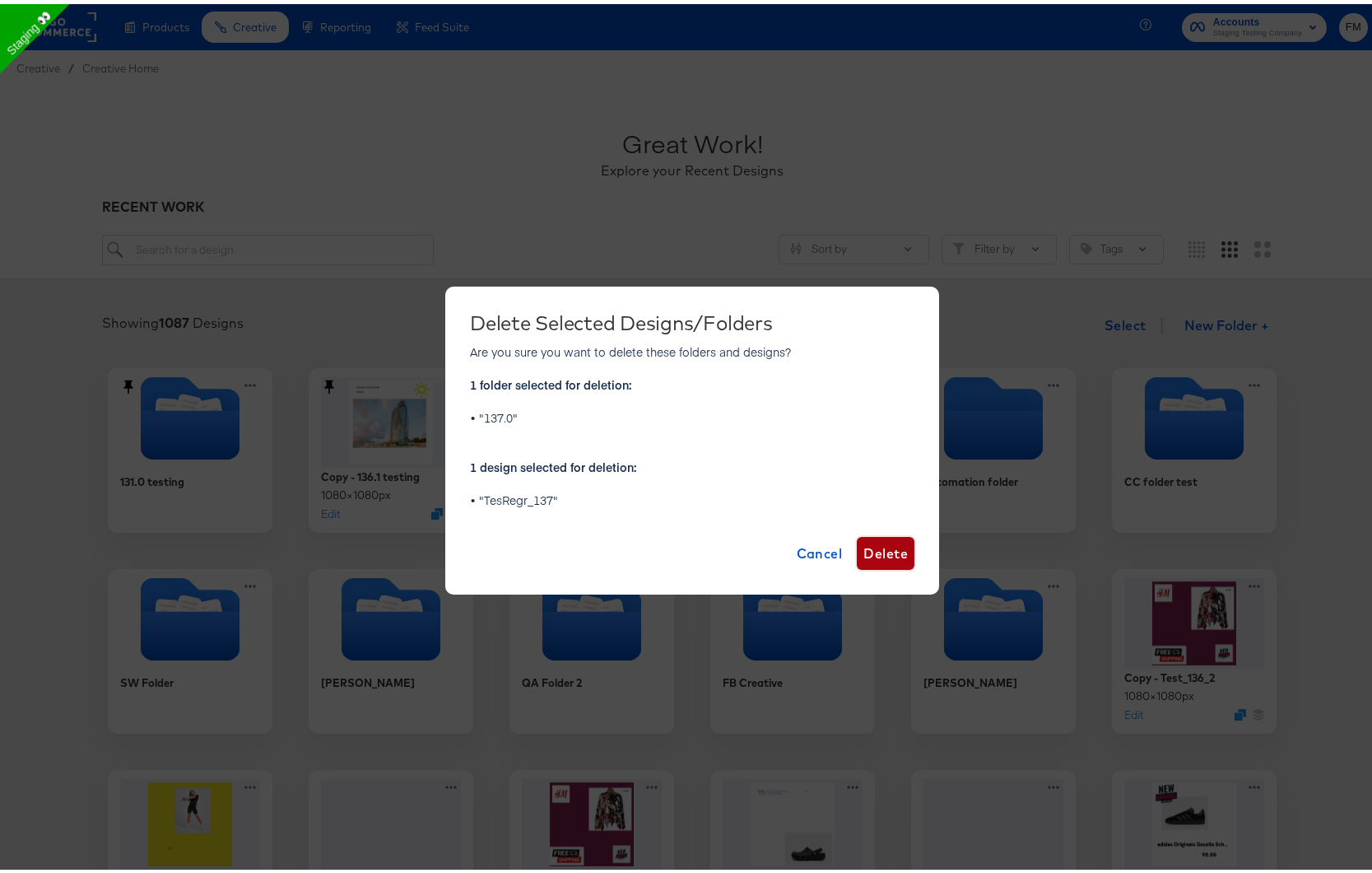
click at [892, 550] on span "Delete" at bounding box center [885, 549] width 45 height 23
